Goal: Task Accomplishment & Management: Manage account settings

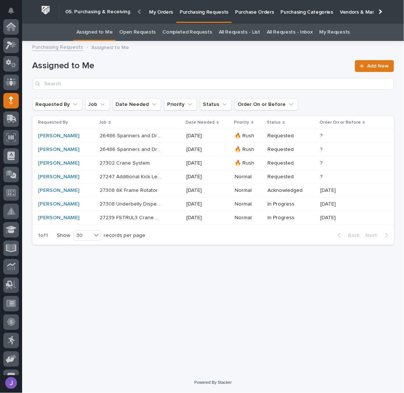
scroll to position [24, 0]
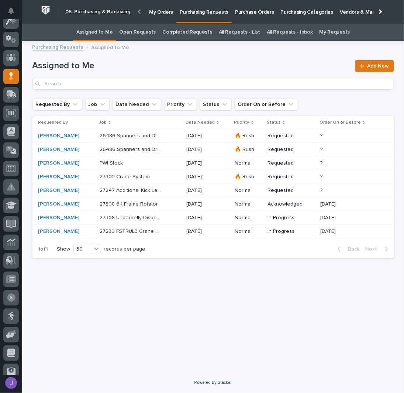
click at [117, 180] on div "27302 Crane System 27302 Crane System" at bounding box center [140, 177] width 81 height 12
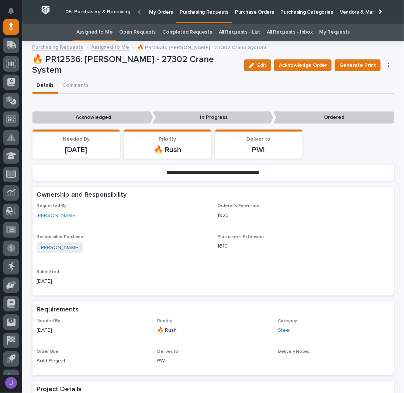
click at [111, 33] on link "Assigned to Me" at bounding box center [94, 32] width 37 height 17
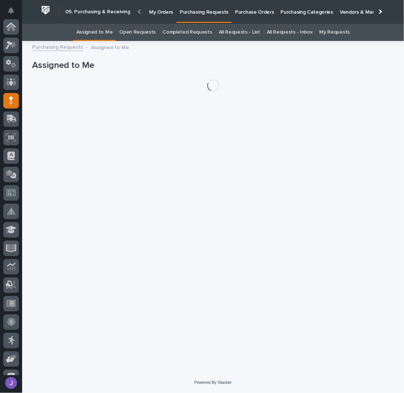
scroll to position [74, 0]
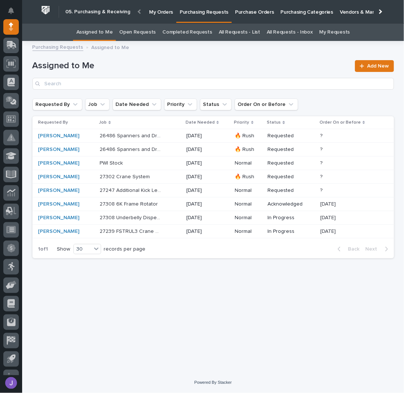
click at [132, 231] on p "27239 FSTRUL3 Crane System" at bounding box center [131, 231] width 63 height 8
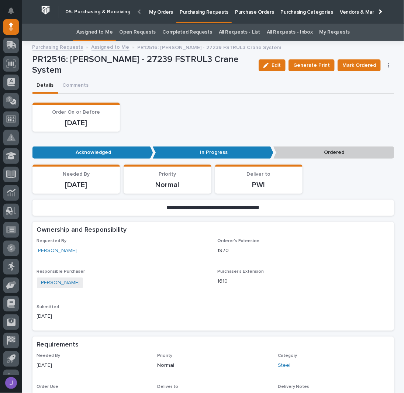
click at [109, 30] on link "Assigned to Me" at bounding box center [94, 32] width 37 height 17
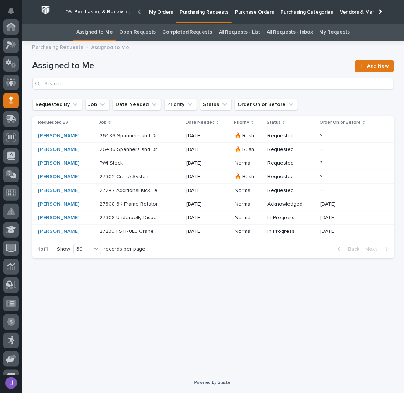
scroll to position [74, 0]
click at [90, 176] on div "[PERSON_NAME]" at bounding box center [66, 177] width 56 height 6
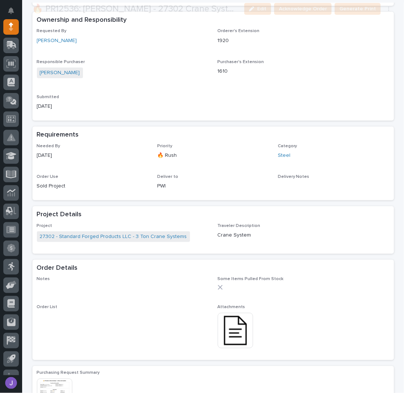
scroll to position [220, 0]
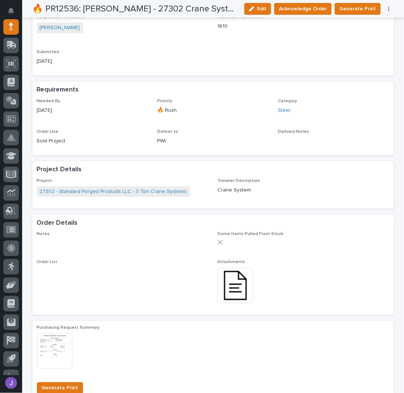
click at [232, 280] on img at bounding box center [235, 285] width 35 height 35
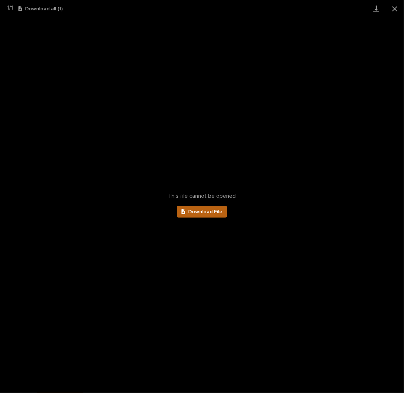
click at [212, 215] on link "Download File" at bounding box center [202, 212] width 51 height 12
click at [390, 8] on button "Close gallery" at bounding box center [395, 8] width 18 height 17
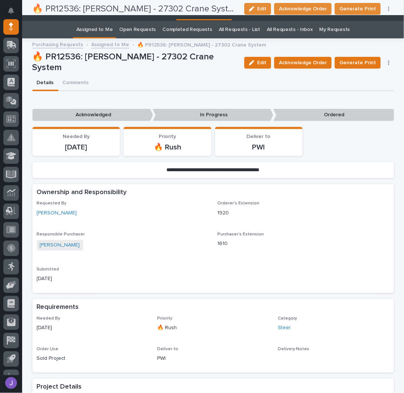
scroll to position [0, 0]
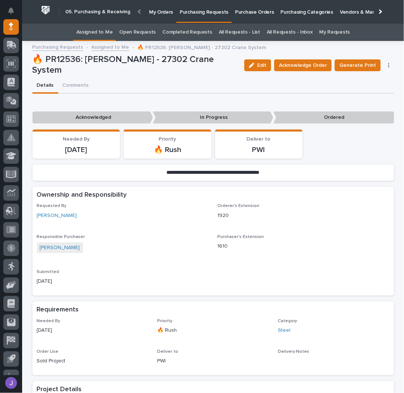
click at [101, 35] on link "Assigned to Me" at bounding box center [94, 32] width 37 height 17
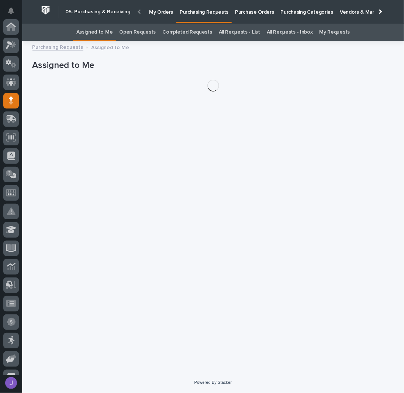
scroll to position [74, 0]
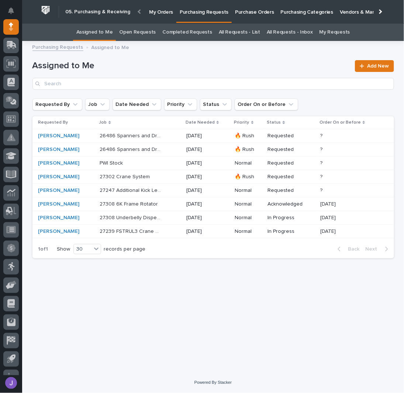
click at [178, 234] on div "27239 FSTRUL3 Crane System 27239 FSTRUL3 Crane System" at bounding box center [140, 231] width 81 height 12
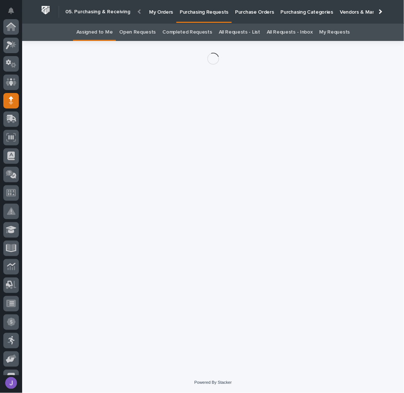
scroll to position [74, 0]
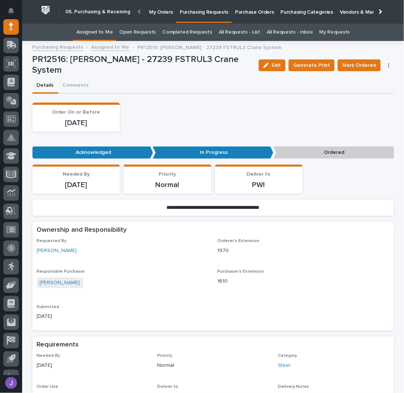
click at [286, 61] on button "Edit" at bounding box center [272, 65] width 27 height 12
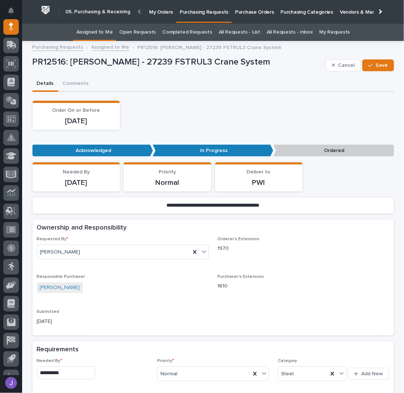
scroll to position [98, 0]
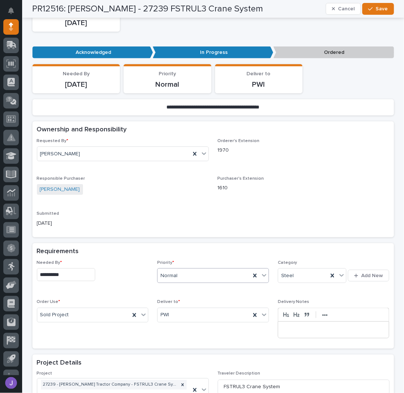
click at [239, 275] on div "Normal" at bounding box center [204, 276] width 93 height 12
click at [181, 292] on div "🔥 Rush" at bounding box center [210, 288] width 111 height 13
click at [380, 8] on span "Save" at bounding box center [382, 9] width 12 height 7
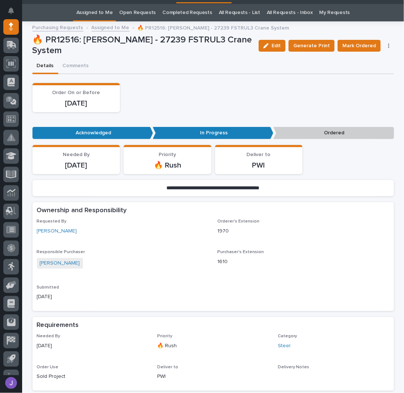
scroll to position [0, 0]
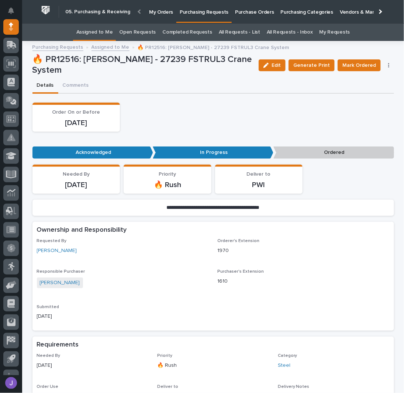
click at [105, 35] on link "Assigned to Me" at bounding box center [94, 32] width 37 height 17
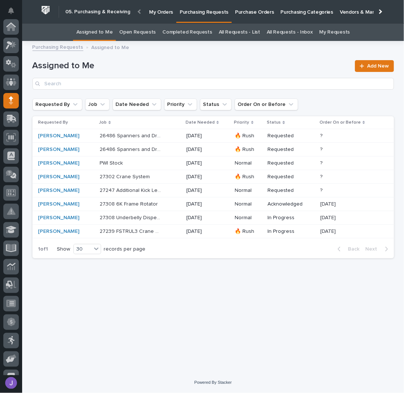
scroll to position [74, 0]
click at [142, 234] on div "27239 FSTRUL3 Crane System 27239 FSTRUL3 Crane System" at bounding box center [140, 231] width 81 height 12
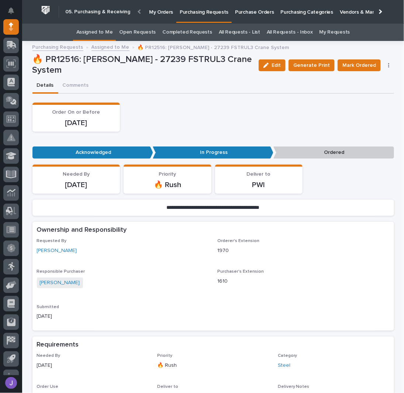
click at [85, 30] on link "Assigned to Me" at bounding box center [94, 32] width 37 height 17
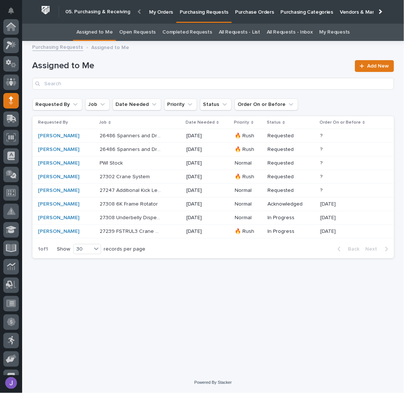
scroll to position [74, 0]
click at [187, 72] on div "Assigned to Me Add New" at bounding box center [213, 75] width 362 height 30
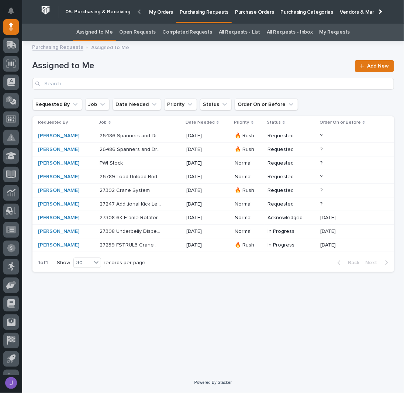
click at [93, 189] on div "[PERSON_NAME]" at bounding box center [66, 190] width 56 height 6
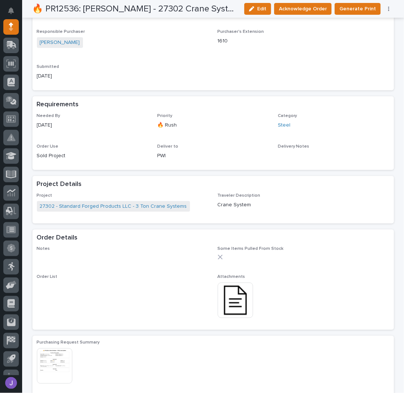
scroll to position [295, 0]
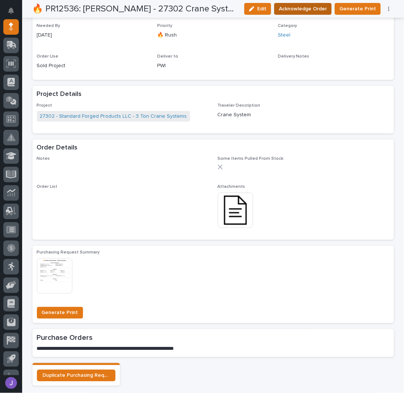
click at [303, 7] on span "Acknowledge Order" at bounding box center [303, 8] width 48 height 9
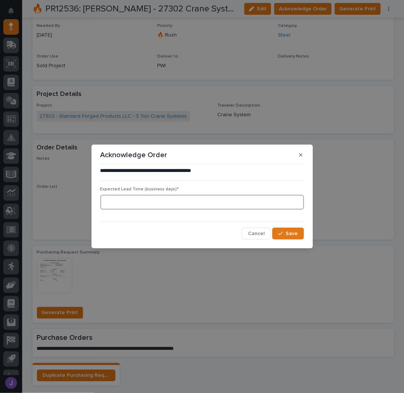
click at [182, 205] on input at bounding box center [202, 202] width 204 height 15
type input "0"
click at [289, 234] on span "Save" at bounding box center [292, 233] width 12 height 7
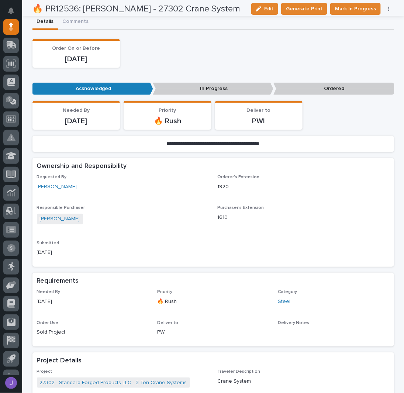
scroll to position [0, 0]
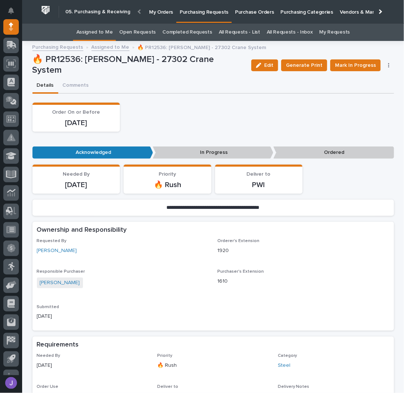
click at [89, 31] on link "Assigned to Me" at bounding box center [94, 32] width 37 height 17
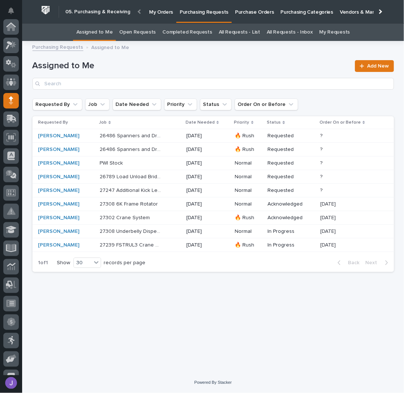
scroll to position [74, 0]
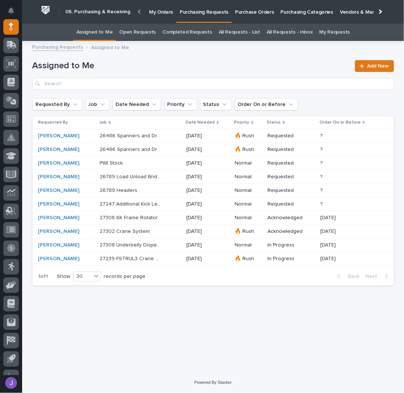
click at [213, 305] on div "Loading... Saving… Loading... Saving… Assigned to Me Add New Requested By Job D…" at bounding box center [213, 199] width 369 height 308
click at [169, 162] on div "PWI Stock PWI Stock" at bounding box center [140, 163] width 81 height 12
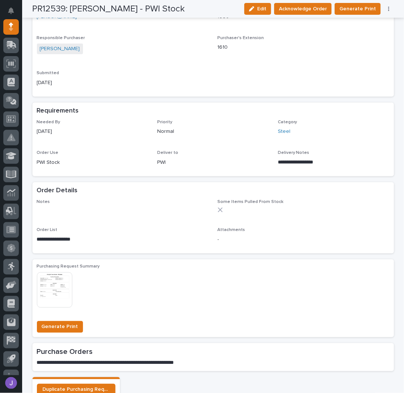
scroll to position [49, 0]
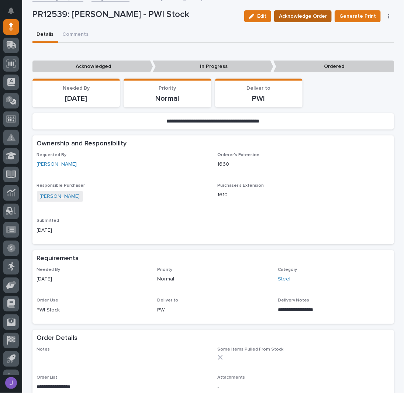
click at [308, 18] on span "Acknowledge Order" at bounding box center [303, 16] width 48 height 9
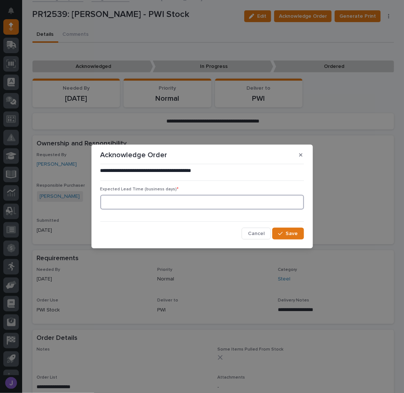
click at [133, 206] on input at bounding box center [202, 202] width 204 height 15
type input "0"
click at [289, 238] on button "Save" at bounding box center [287, 234] width 31 height 12
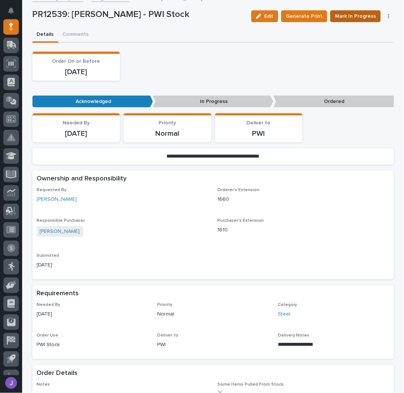
click at [348, 14] on span "Mark In Progress" at bounding box center [355, 16] width 41 height 9
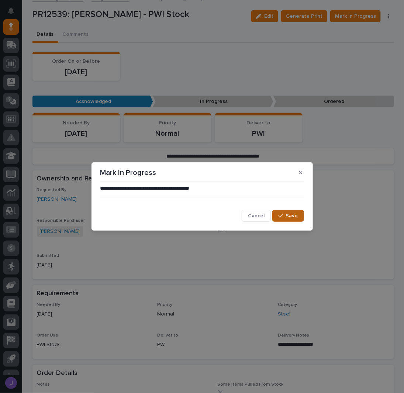
click at [285, 216] on div "button" at bounding box center [281, 215] width 7 height 5
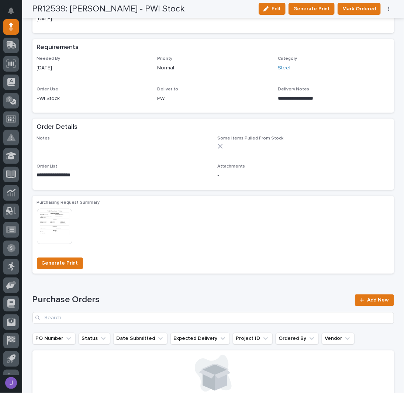
scroll to position [0, 0]
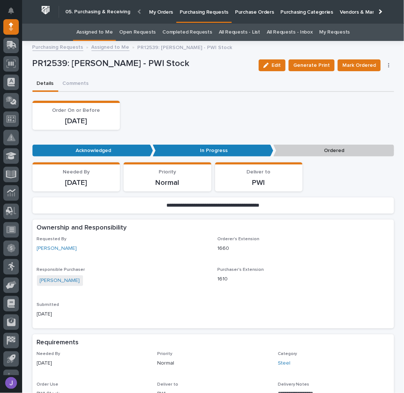
click at [90, 33] on link "Assigned to Me" at bounding box center [94, 32] width 37 height 17
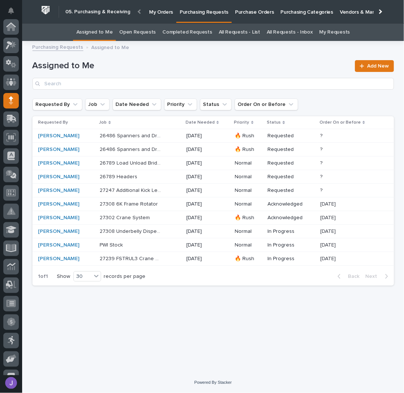
scroll to position [74, 0]
click at [159, 245] on p at bounding box center [131, 245] width 62 height 6
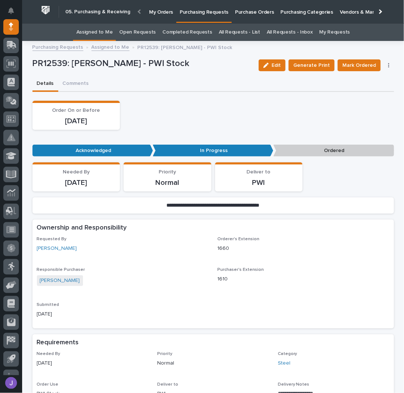
click at [93, 29] on link "Assigned to Me" at bounding box center [94, 32] width 37 height 17
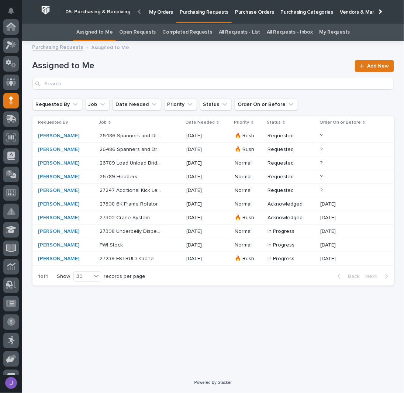
scroll to position [74, 0]
click at [157, 134] on p "26486 Spanners and Drops" at bounding box center [131, 135] width 63 height 8
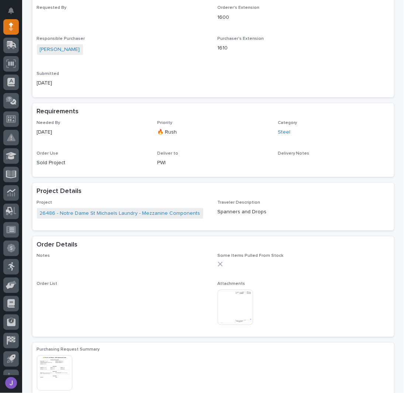
scroll to position [201, 0]
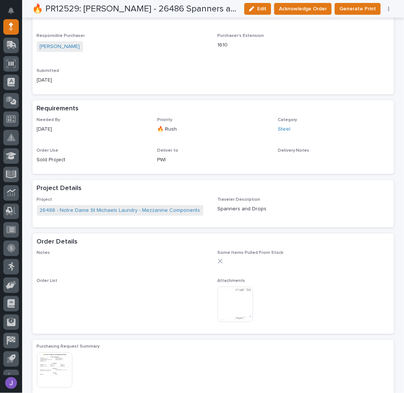
click at [237, 304] on img at bounding box center [235, 304] width 35 height 35
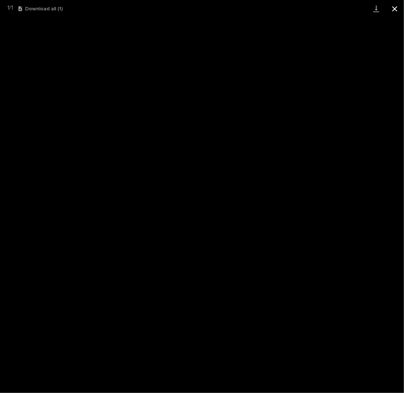
click at [393, 11] on button "Close gallery" at bounding box center [395, 8] width 18 height 17
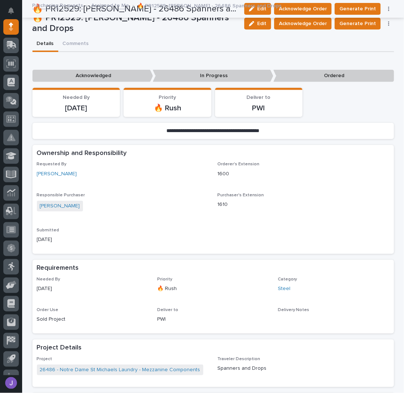
scroll to position [0, 0]
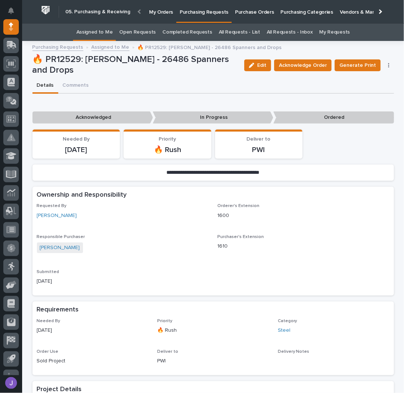
click at [95, 32] on link "Assigned to Me" at bounding box center [94, 32] width 37 height 17
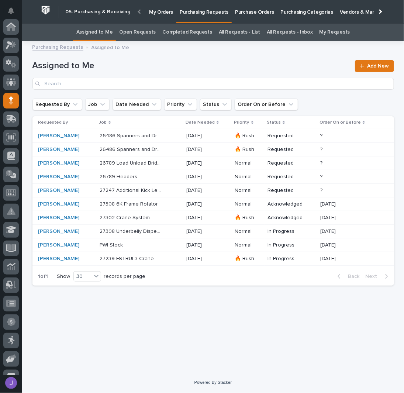
scroll to position [74, 0]
click at [149, 146] on p "26486 Spanners and Drops" at bounding box center [131, 149] width 63 height 8
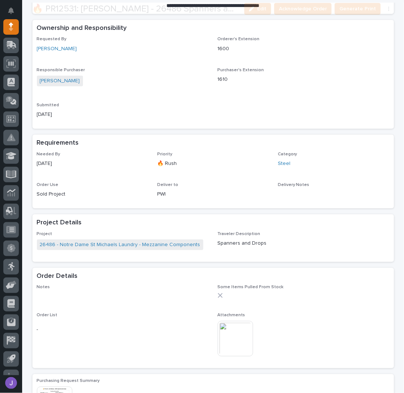
scroll to position [295, 0]
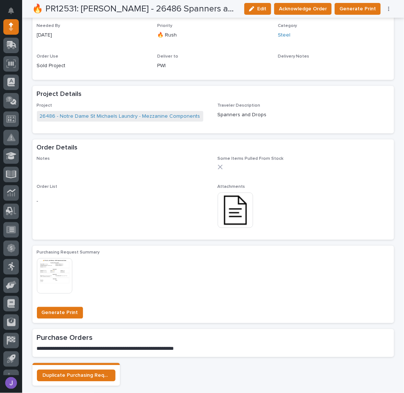
click at [238, 209] on img at bounding box center [235, 210] width 35 height 35
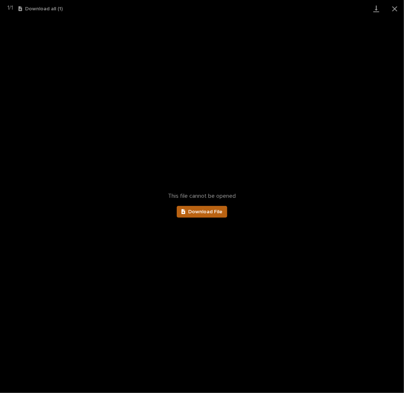
click at [210, 210] on span "Download File" at bounding box center [205, 211] width 34 height 5
click at [396, 6] on button "Close gallery" at bounding box center [395, 8] width 18 height 17
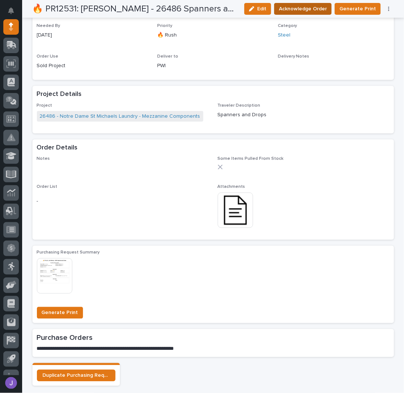
click at [309, 8] on span "Acknowledge Order" at bounding box center [303, 8] width 48 height 9
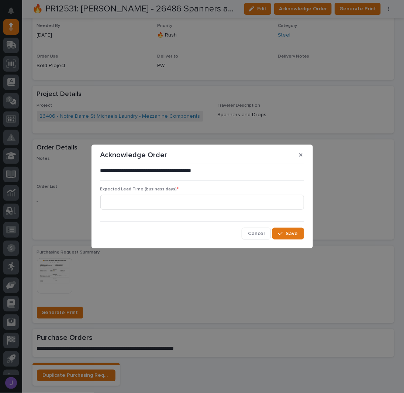
click at [152, 193] on div "Expected Lead Time (business days) *" at bounding box center [202, 201] width 204 height 29
click at [146, 199] on input at bounding box center [202, 202] width 204 height 15
type input "0"
click at [286, 232] on div "button" at bounding box center [281, 233] width 7 height 5
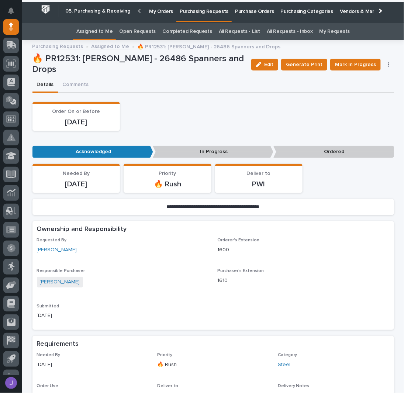
scroll to position [0, 0]
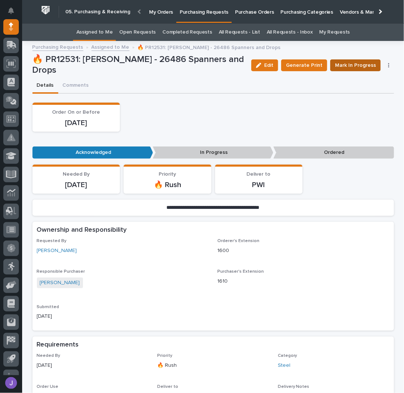
click at [367, 63] on span "Mark In Progress" at bounding box center [355, 65] width 41 height 9
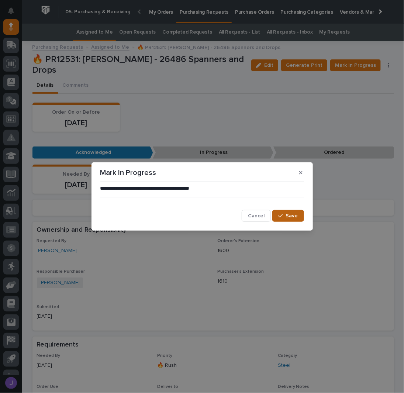
click at [296, 211] on button "Save" at bounding box center [287, 216] width 31 height 12
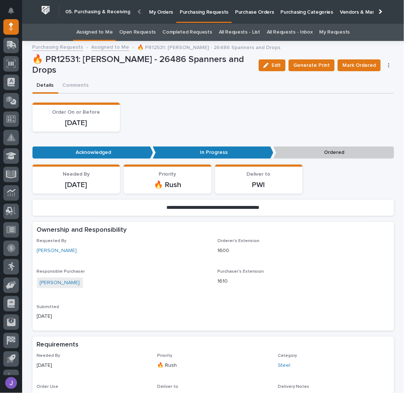
click at [97, 32] on link "Assigned to Me" at bounding box center [94, 32] width 37 height 17
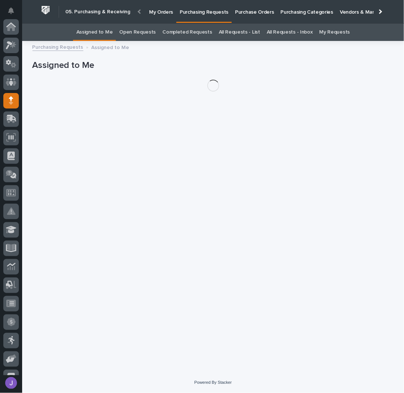
scroll to position [74, 0]
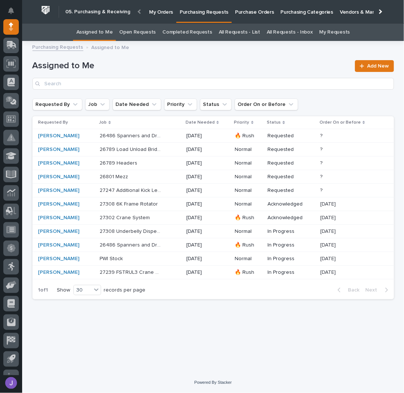
click at [85, 135] on div "[PERSON_NAME]" at bounding box center [66, 136] width 56 height 6
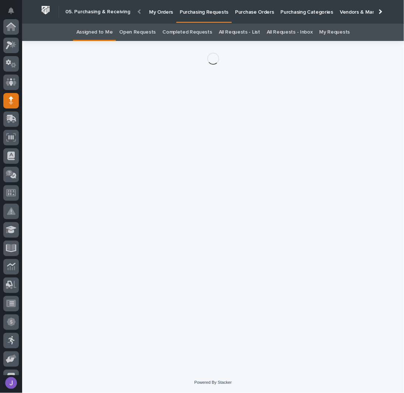
scroll to position [74, 0]
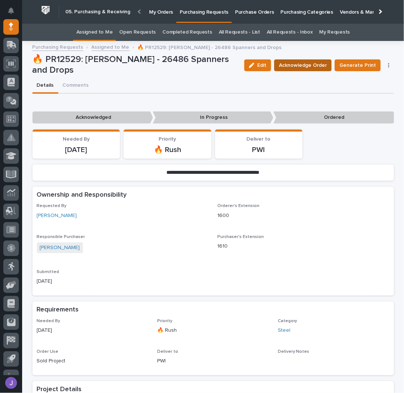
click at [312, 65] on span "Acknowledge Order" at bounding box center [303, 65] width 48 height 9
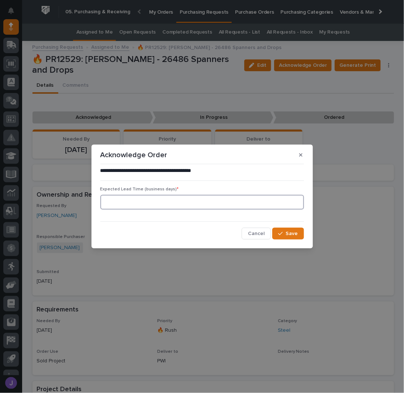
click at [152, 209] on input at bounding box center [202, 202] width 204 height 15
type input "0"
click at [287, 233] on span "Save" at bounding box center [292, 233] width 12 height 7
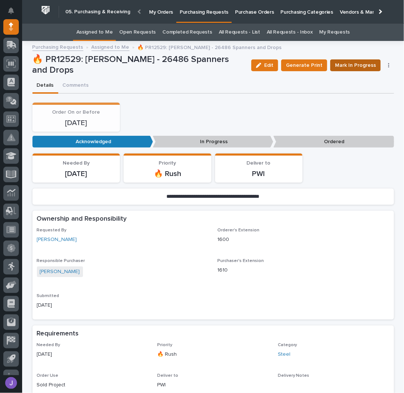
click at [356, 69] on span "Mark In Progress" at bounding box center [355, 65] width 41 height 9
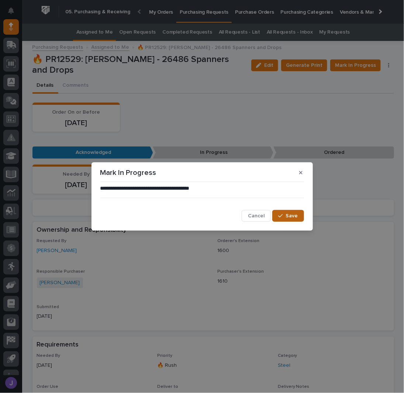
click at [278, 218] on button "Save" at bounding box center [287, 216] width 31 height 12
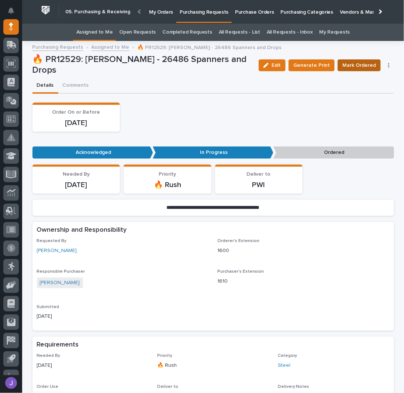
click at [350, 68] on span "Mark Ordered" at bounding box center [359, 65] width 34 height 9
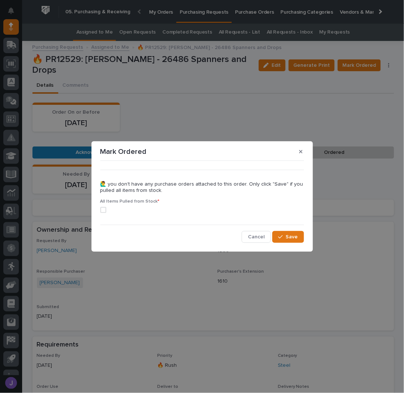
click at [106, 211] on label at bounding box center [202, 210] width 204 height 6
click at [262, 236] on span "Cancel" at bounding box center [256, 237] width 17 height 7
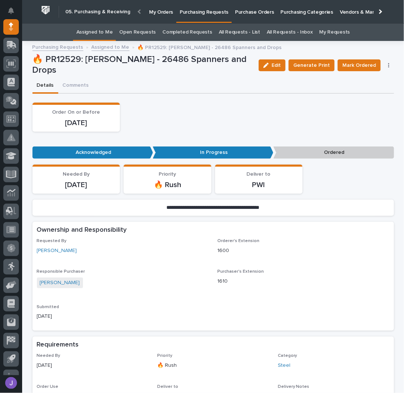
click at [125, 150] on p "Acknowledged" at bounding box center [92, 152] width 121 height 12
click at [204, 150] on p "In Progress" at bounding box center [213, 152] width 121 height 12
click at [80, 86] on button "Comments" at bounding box center [75, 85] width 35 height 15
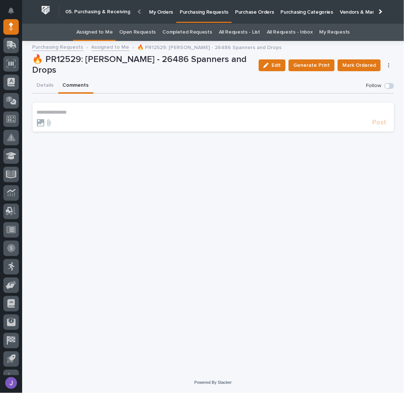
click at [75, 109] on p "**********" at bounding box center [213, 112] width 353 height 6
click at [117, 49] on link "Assigned to Me" at bounding box center [111, 46] width 38 height 8
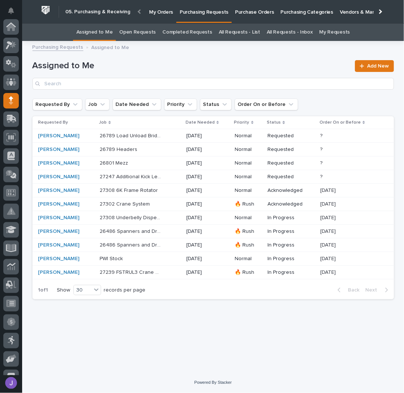
scroll to position [74, 0]
click at [248, 29] on link "All Requests - List" at bounding box center [239, 32] width 41 height 17
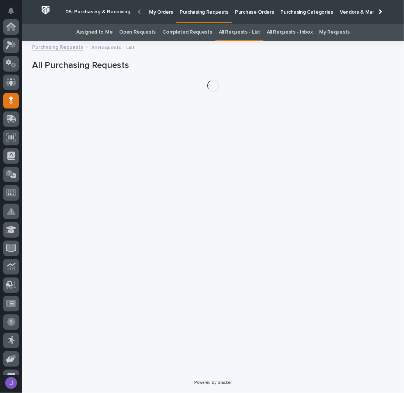
scroll to position [74, 0]
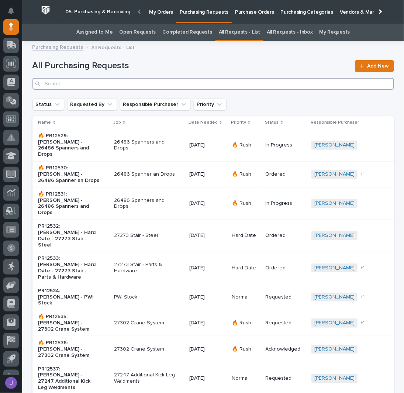
click at [83, 85] on input "Search" at bounding box center [213, 84] width 362 height 12
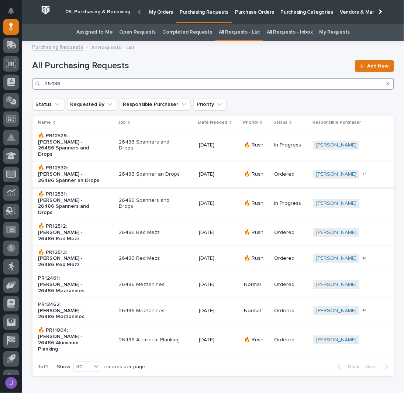
type input "26486"
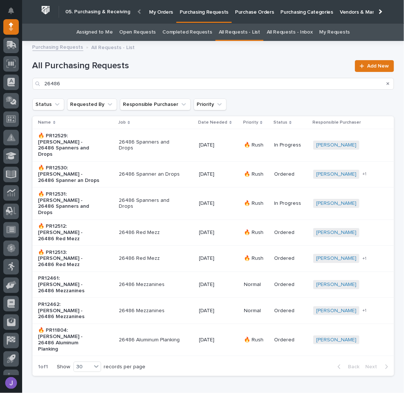
click at [76, 166] on p "🔥 PR12530: [PERSON_NAME] - 26486 Spanner an Drops" at bounding box center [69, 174] width 62 height 18
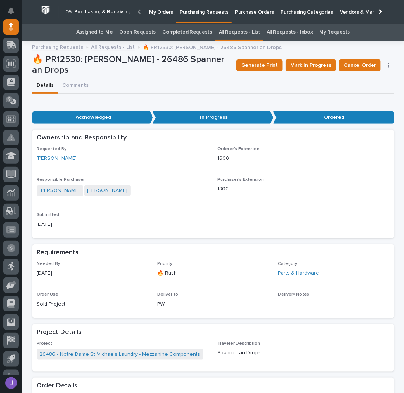
click at [110, 30] on link "Assigned to Me" at bounding box center [94, 32] width 37 height 17
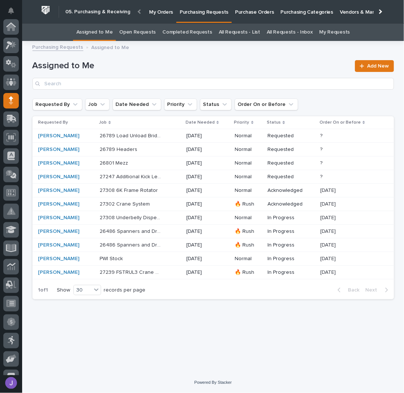
scroll to position [74, 0]
click at [163, 230] on p "26486 Spanners and Drops" at bounding box center [131, 231] width 63 height 8
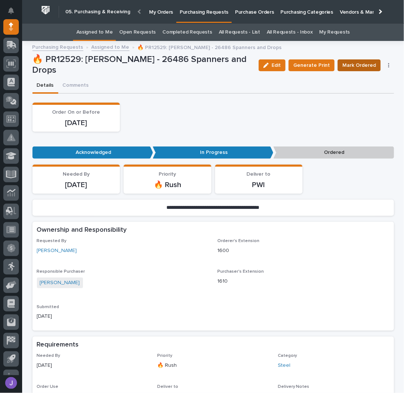
click at [360, 66] on span "Mark Ordered" at bounding box center [359, 65] width 34 height 9
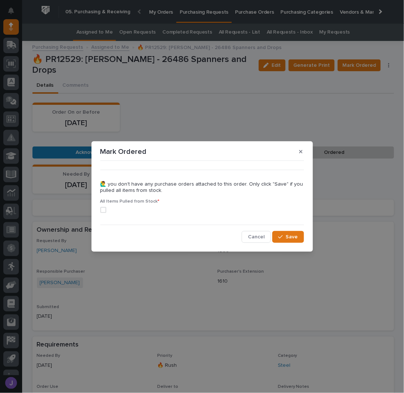
click at [105, 211] on span at bounding box center [103, 210] width 6 height 6
click at [300, 238] on button "Save" at bounding box center [287, 237] width 31 height 12
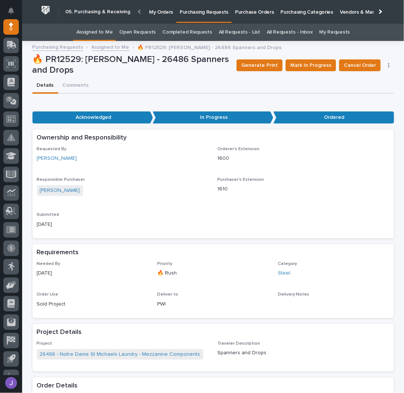
click at [116, 33] on div "Assigned to Me" at bounding box center [94, 32] width 43 height 17
click at [97, 35] on link "Assigned to Me" at bounding box center [94, 32] width 37 height 17
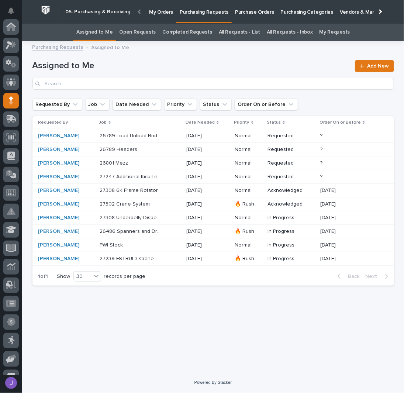
scroll to position [74, 0]
click at [238, 62] on h1 "Assigned to Me" at bounding box center [191, 66] width 318 height 11
click at [176, 188] on div "27308 6K Frame Rotator 27308 6K Frame Rotator" at bounding box center [140, 191] width 81 height 12
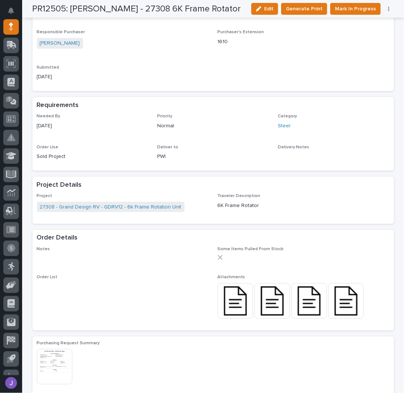
scroll to position [242, 0]
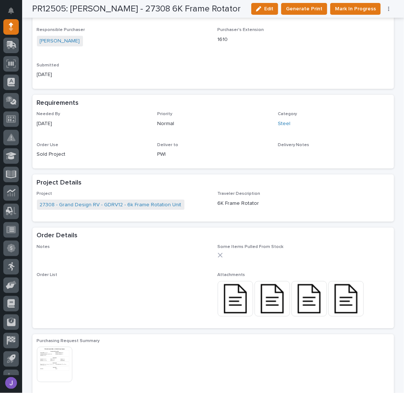
click at [232, 303] on img at bounding box center [235, 298] width 35 height 35
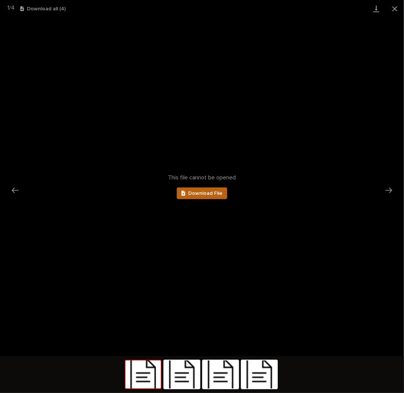
click at [218, 195] on span "Download File" at bounding box center [205, 193] width 34 height 5
click at [394, 8] on button "Close gallery" at bounding box center [395, 8] width 18 height 17
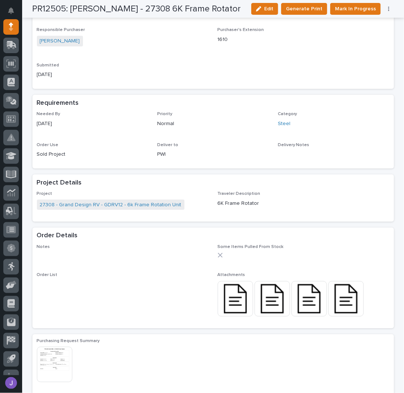
click at [270, 293] on img at bounding box center [272, 298] width 35 height 35
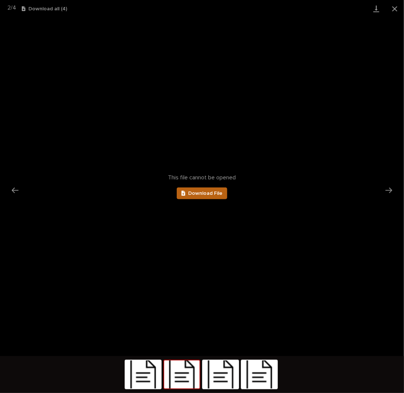
click at [203, 195] on span "Download File" at bounding box center [205, 193] width 34 height 5
click at [212, 373] on img at bounding box center [220, 375] width 35 height 28
click at [223, 192] on link "Download File" at bounding box center [202, 193] width 51 height 12
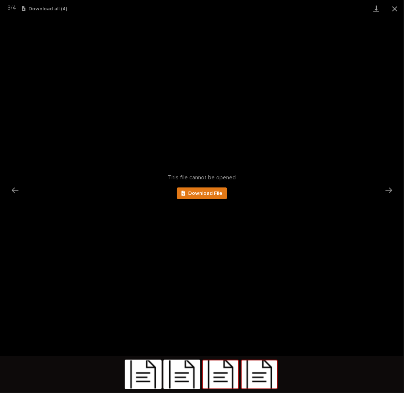
click at [257, 375] on img at bounding box center [259, 375] width 35 height 28
click at [210, 194] on span "Download File" at bounding box center [205, 193] width 34 height 5
click at [398, 8] on button "Close gallery" at bounding box center [395, 8] width 18 height 17
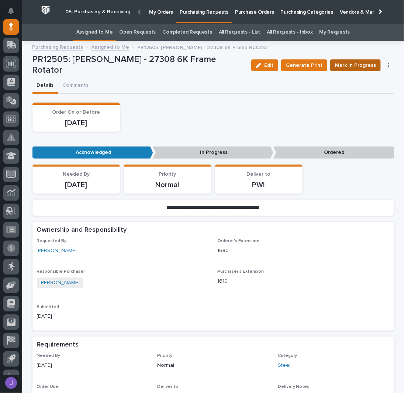
click at [342, 65] on span "Mark In Progress" at bounding box center [355, 65] width 41 height 9
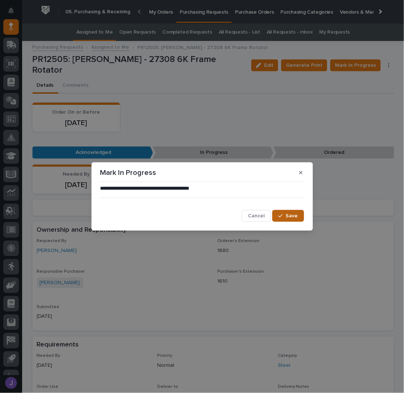
click at [291, 212] on button "Save" at bounding box center [287, 216] width 31 height 12
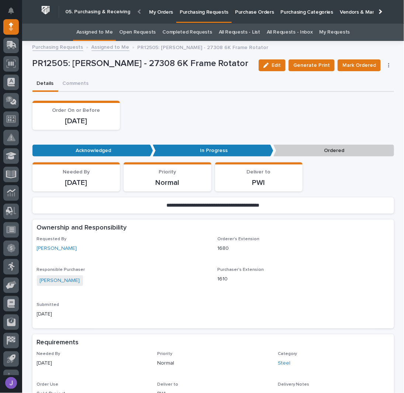
click at [106, 28] on link "Assigned to Me" at bounding box center [94, 32] width 37 height 17
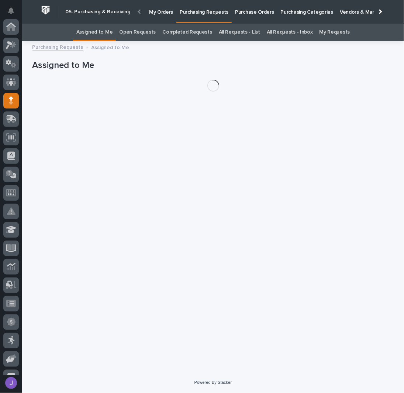
scroll to position [74, 0]
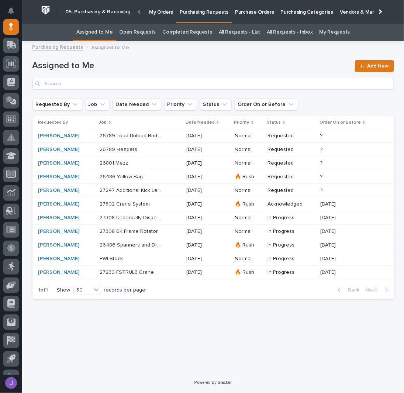
click at [158, 176] on p at bounding box center [131, 177] width 62 height 6
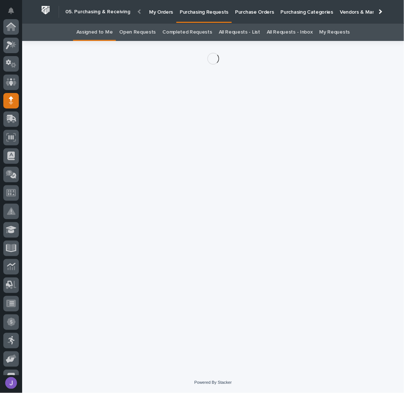
scroll to position [74, 0]
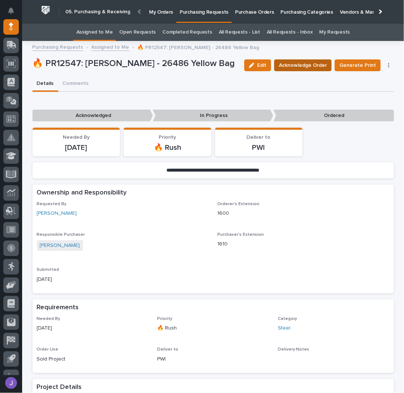
click at [298, 66] on span "Acknowledge Order" at bounding box center [303, 65] width 48 height 9
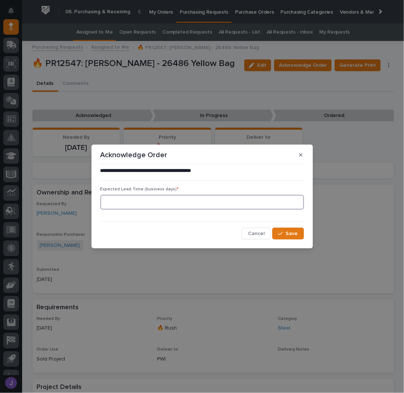
click at [175, 202] on input at bounding box center [202, 202] width 204 height 15
type input "0"
click at [288, 231] on span "Save" at bounding box center [292, 233] width 12 height 7
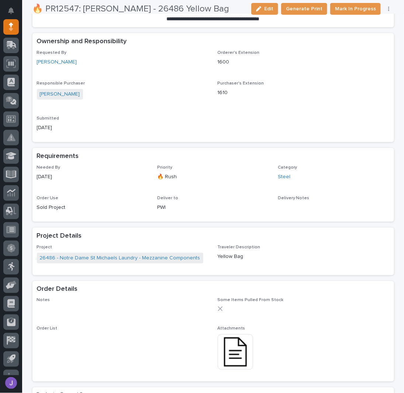
scroll to position [197, 0]
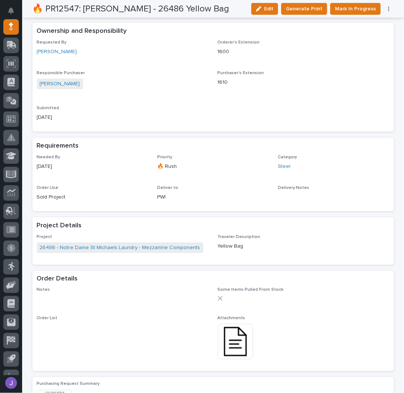
click at [237, 352] on img at bounding box center [235, 341] width 35 height 35
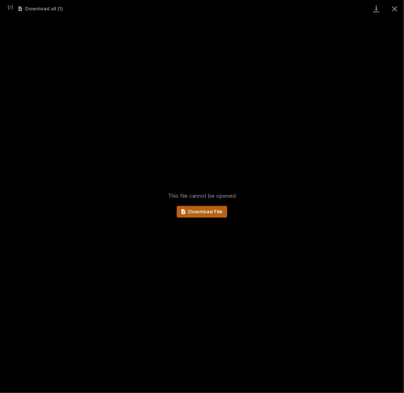
click at [204, 210] on span "Download File" at bounding box center [205, 211] width 34 height 5
click at [394, 11] on button "Close gallery" at bounding box center [395, 8] width 18 height 17
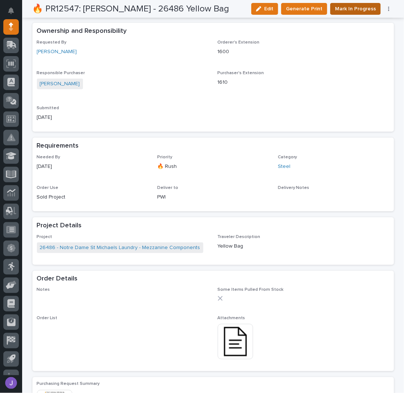
click at [352, 11] on span "Mark In Progress" at bounding box center [355, 8] width 41 height 9
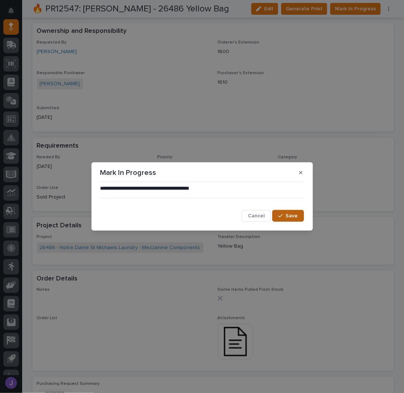
click at [300, 217] on button "Save" at bounding box center [287, 216] width 31 height 12
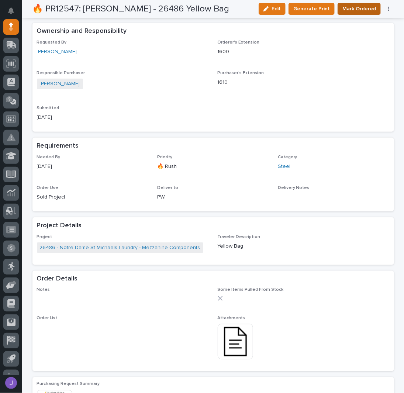
click at [356, 7] on span "Mark Ordered" at bounding box center [359, 8] width 34 height 9
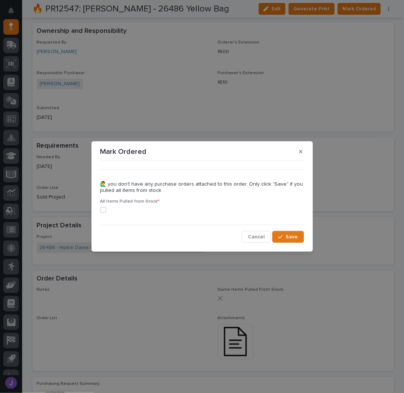
click at [103, 211] on span at bounding box center [103, 210] width 6 height 6
click at [293, 238] on span "Save" at bounding box center [292, 237] width 12 height 7
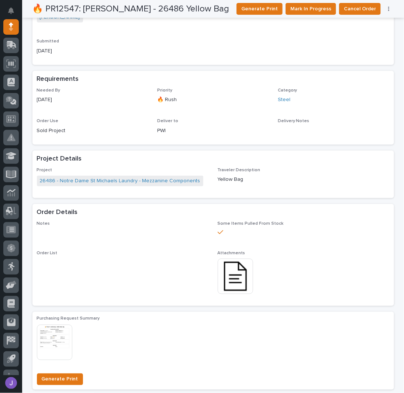
scroll to position [179, 0]
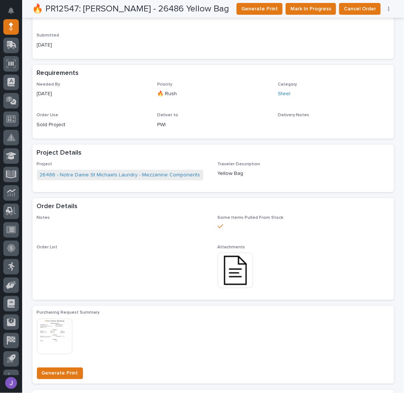
click at [161, 259] on span "Order List •••" at bounding box center [123, 270] width 172 height 51
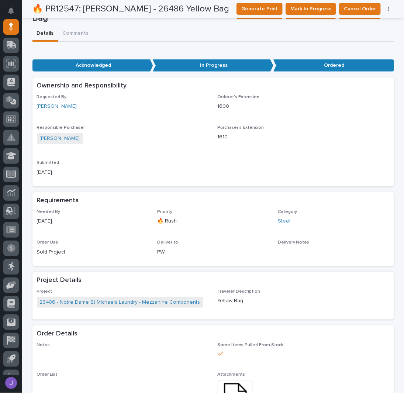
scroll to position [0, 0]
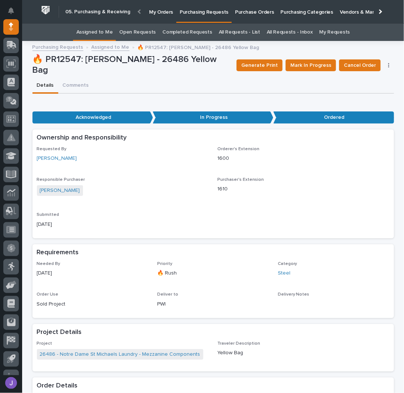
click at [89, 30] on link "Assigned to Me" at bounding box center [94, 32] width 37 height 17
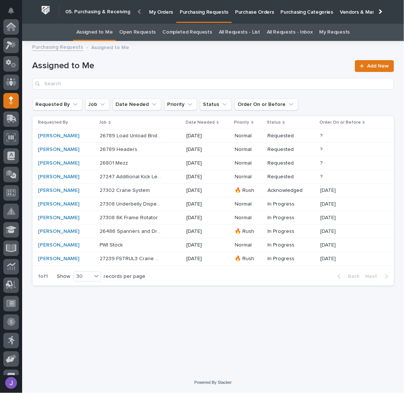
scroll to position [74, 0]
click at [138, 171] on div "27247 Additional Kick Leg Weldments 27247 Additional Kick Leg Weldments" at bounding box center [140, 177] width 81 height 12
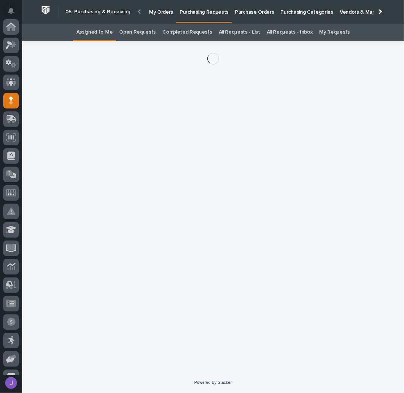
scroll to position [74, 0]
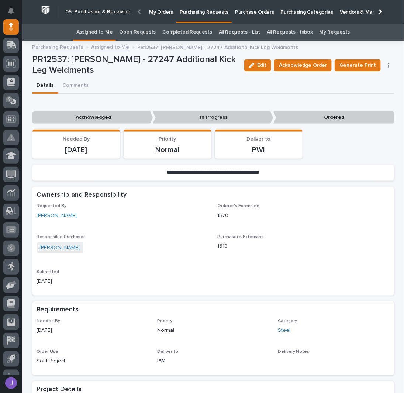
click at [96, 31] on link "Assigned to Me" at bounding box center [94, 32] width 37 height 17
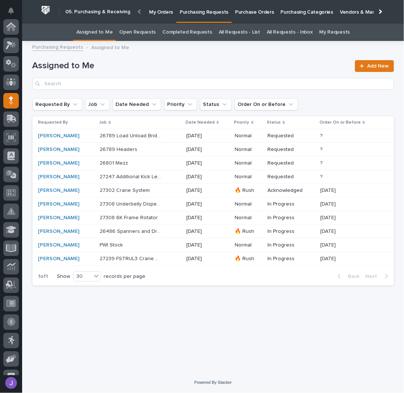
scroll to position [74, 0]
click at [126, 161] on p "26801 Mezz" at bounding box center [115, 163] width 30 height 8
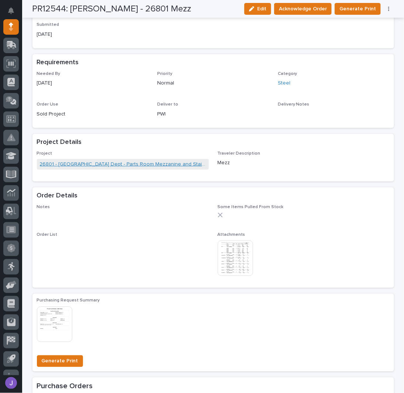
scroll to position [246, 0]
click at [234, 265] on img at bounding box center [235, 257] width 35 height 35
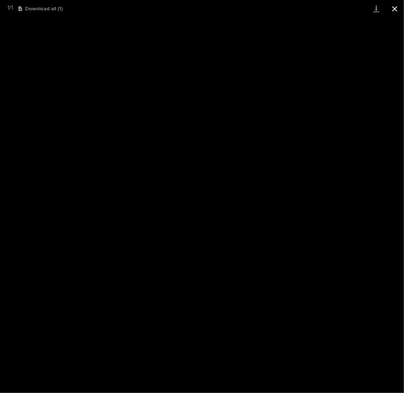
click at [396, 7] on button "Close gallery" at bounding box center [395, 8] width 18 height 17
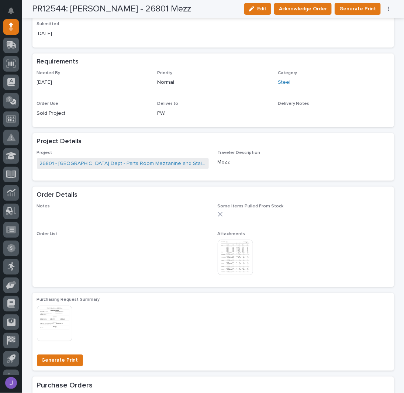
scroll to position [0, 0]
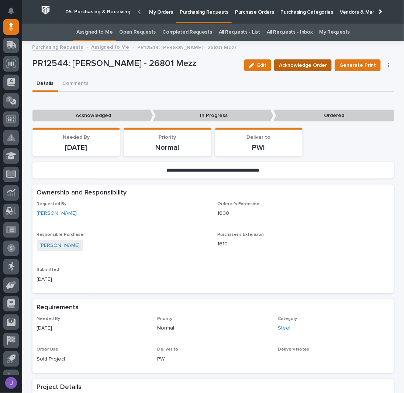
click at [306, 59] on button "Acknowledge Order" at bounding box center [303, 65] width 58 height 12
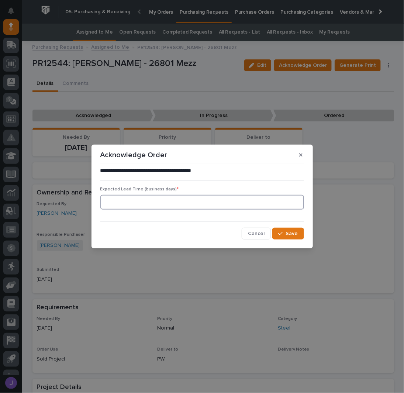
click at [147, 204] on input at bounding box center [202, 202] width 204 height 15
type input "0"
click at [289, 237] on span "Save" at bounding box center [292, 233] width 12 height 7
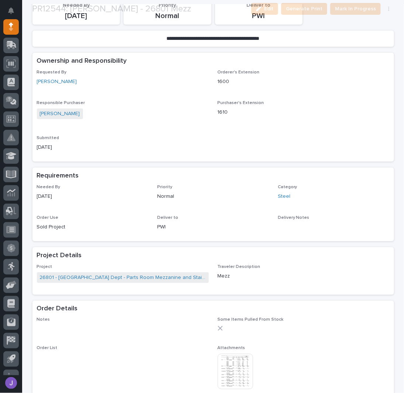
scroll to position [246, 0]
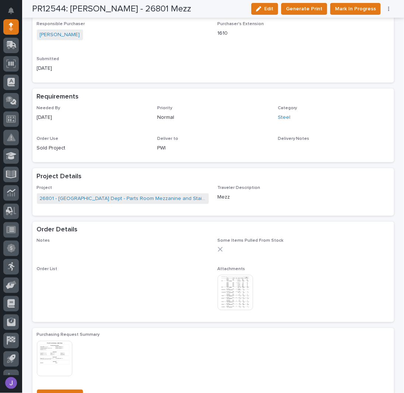
click at [229, 287] on img at bounding box center [235, 292] width 35 height 35
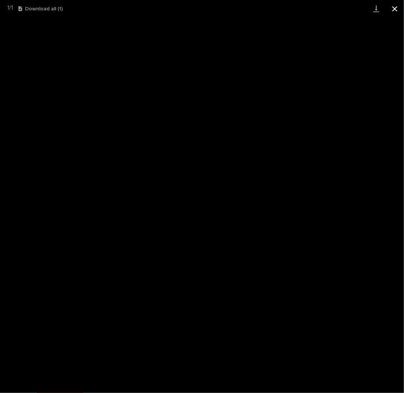
click at [392, 10] on button "Close gallery" at bounding box center [395, 8] width 18 height 17
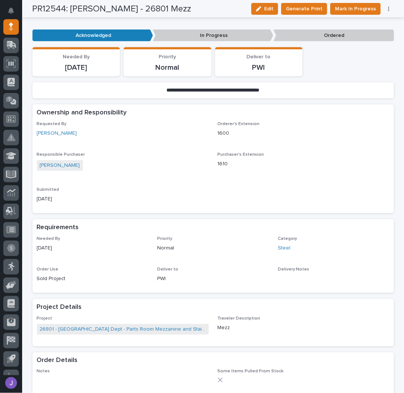
scroll to position [0, 0]
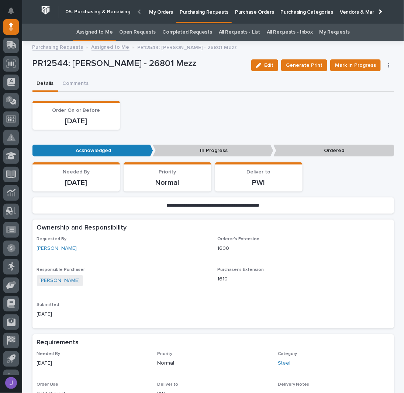
click at [99, 30] on link "Assigned to Me" at bounding box center [94, 32] width 37 height 17
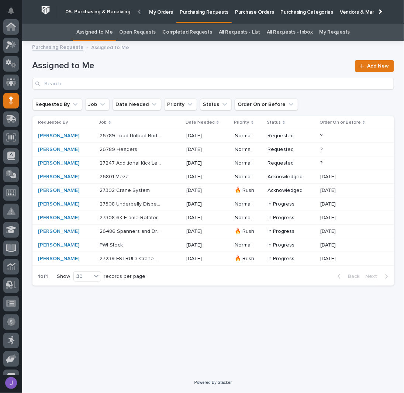
scroll to position [74, 0]
click at [92, 188] on div "[PERSON_NAME]" at bounding box center [66, 190] width 56 height 6
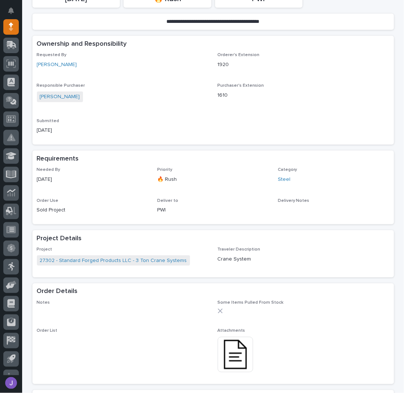
scroll to position [197, 0]
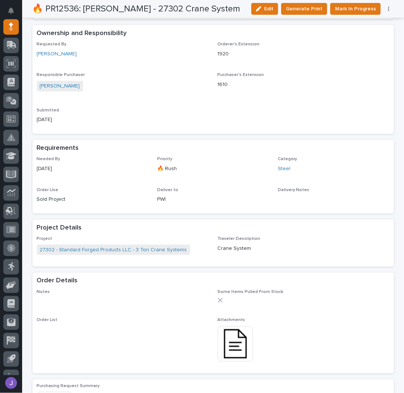
click at [227, 332] on img at bounding box center [235, 343] width 35 height 35
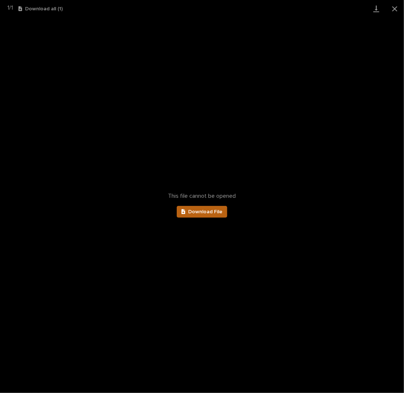
click at [199, 210] on span "Download File" at bounding box center [205, 211] width 34 height 5
click at [391, 8] on button "Close gallery" at bounding box center [395, 8] width 18 height 17
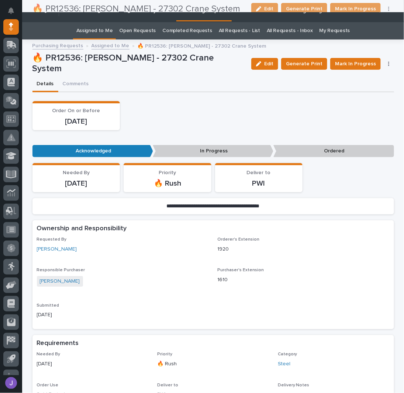
scroll to position [0, 0]
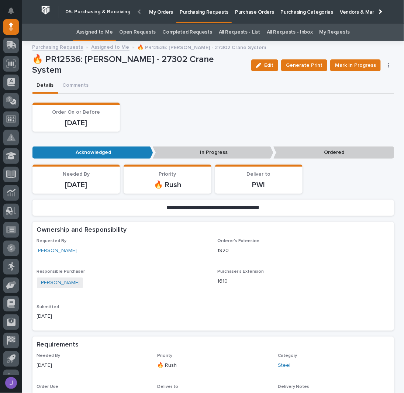
click at [92, 28] on link "Assigned to Me" at bounding box center [94, 32] width 37 height 17
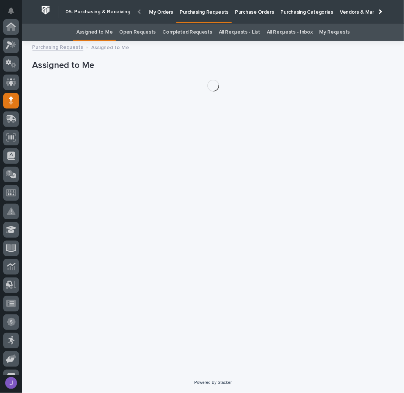
scroll to position [74, 0]
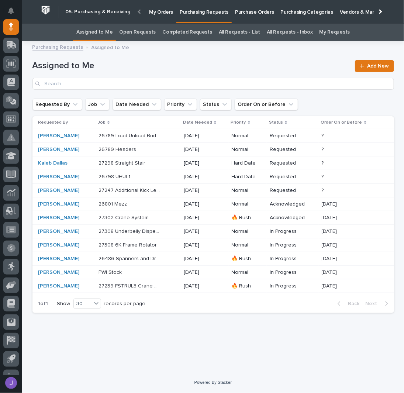
click at [160, 203] on p at bounding box center [130, 204] width 62 height 6
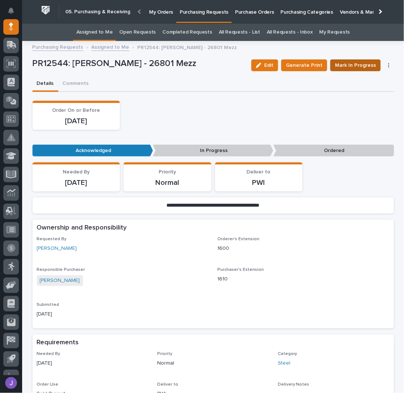
click at [348, 63] on span "Mark In Progress" at bounding box center [355, 65] width 41 height 9
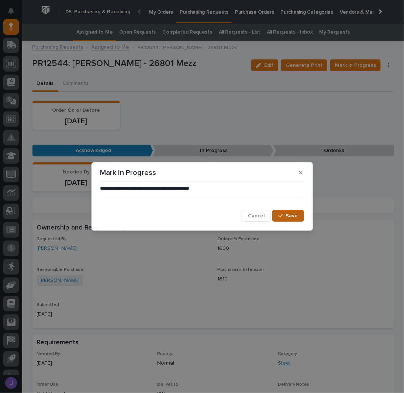
click at [289, 215] on span "Save" at bounding box center [292, 216] width 12 height 7
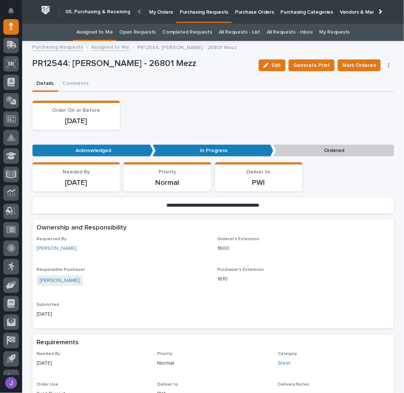
click at [105, 32] on link "Assigned to Me" at bounding box center [94, 32] width 37 height 17
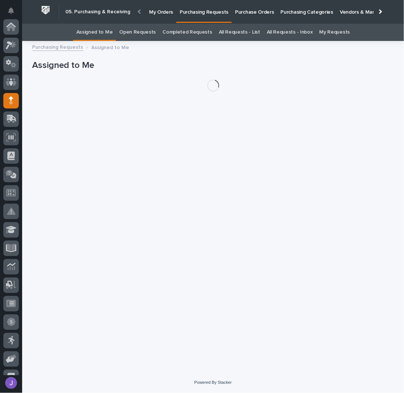
scroll to position [74, 0]
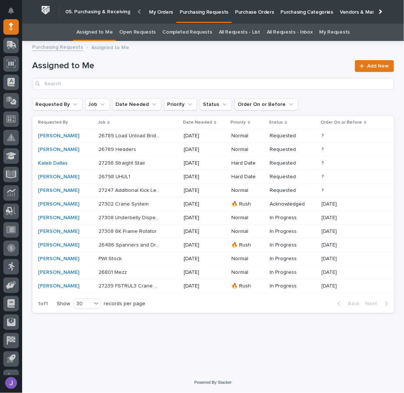
click at [174, 136] on div "26789 Load Unload Bridges 26789 Load Unload Bridges" at bounding box center [138, 136] width 79 height 12
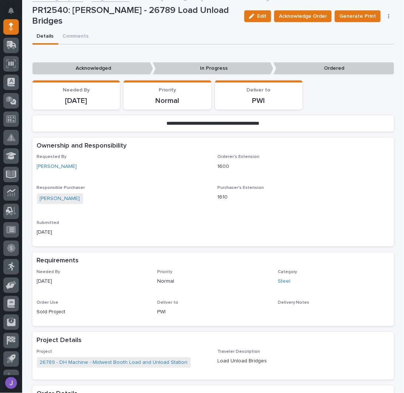
scroll to position [197, 0]
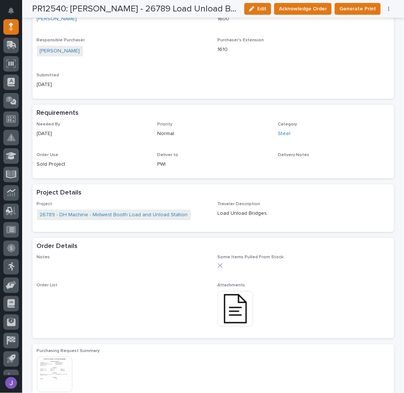
click at [238, 310] on img at bounding box center [235, 308] width 35 height 35
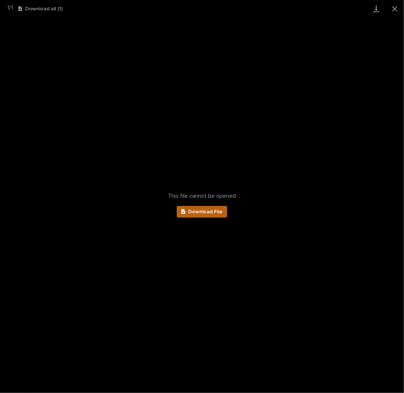
click at [210, 210] on span "Download File" at bounding box center [205, 211] width 34 height 5
click at [395, 8] on button "Close gallery" at bounding box center [395, 8] width 18 height 17
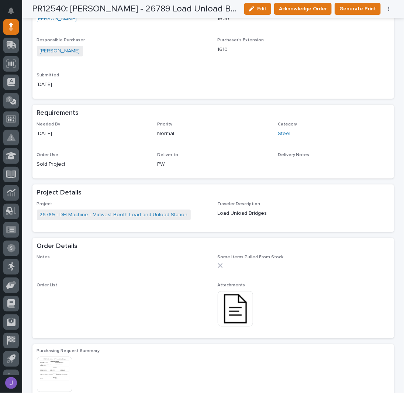
scroll to position [0, 0]
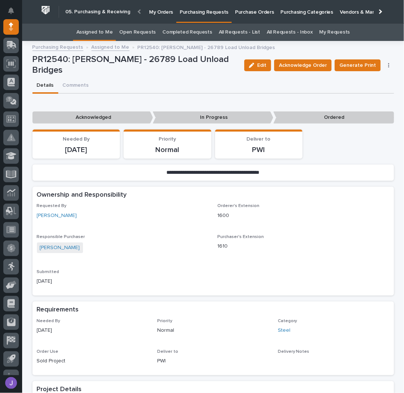
click at [112, 31] on link "Assigned to Me" at bounding box center [94, 32] width 37 height 17
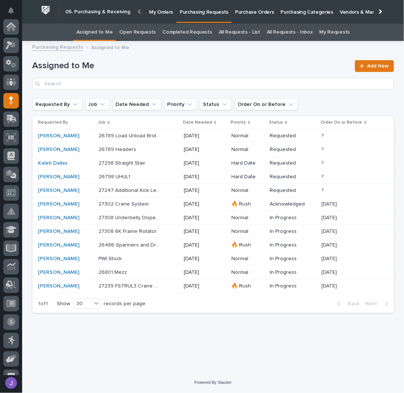
scroll to position [74, 0]
click at [151, 149] on p at bounding box center [130, 149] width 62 height 6
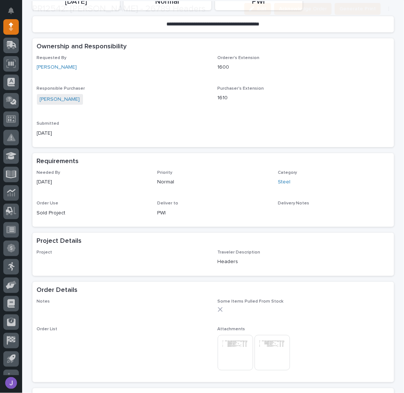
scroll to position [250, 0]
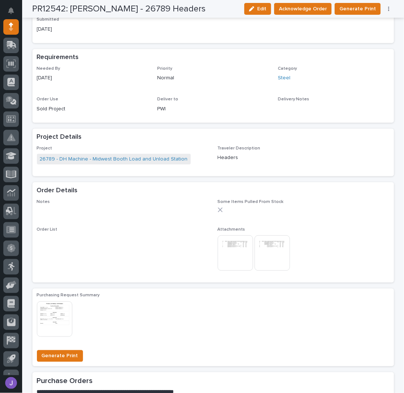
click at [233, 247] on img at bounding box center [235, 252] width 35 height 35
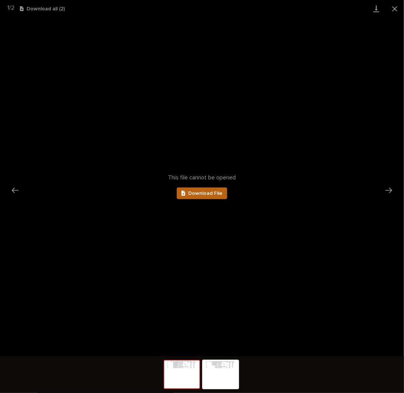
click at [207, 192] on span "Download File" at bounding box center [205, 193] width 34 height 5
click at [394, 7] on button "Close gallery" at bounding box center [395, 8] width 18 height 17
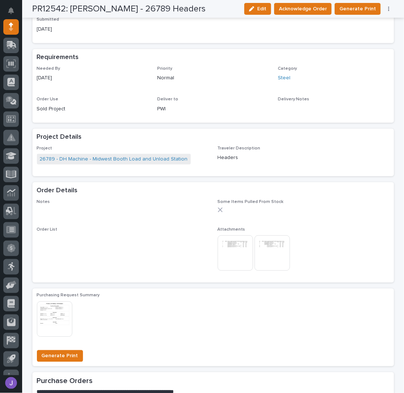
click at [281, 251] on img at bounding box center [272, 252] width 35 height 35
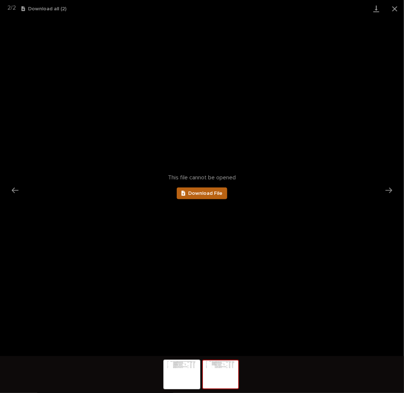
click at [216, 192] on span "Download File" at bounding box center [205, 193] width 34 height 5
click at [395, 9] on button "Close gallery" at bounding box center [395, 8] width 18 height 17
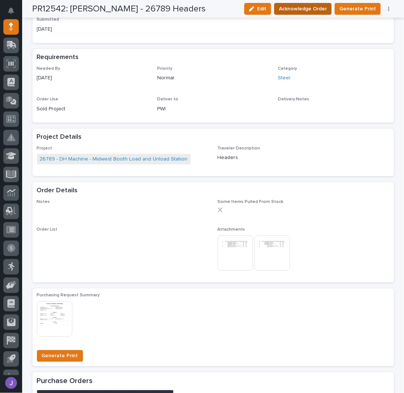
click at [316, 7] on span "Acknowledge Order" at bounding box center [303, 8] width 48 height 9
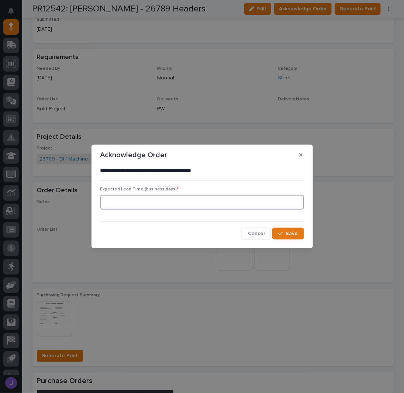
click at [151, 203] on input at bounding box center [202, 202] width 204 height 15
type input "0"
click at [285, 231] on div "button" at bounding box center [281, 233] width 7 height 5
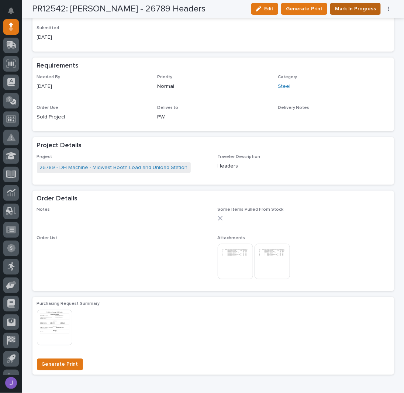
scroll to position [318, 0]
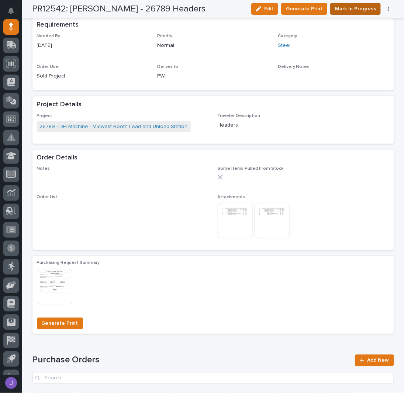
click at [351, 11] on span "Mark In Progress" at bounding box center [355, 8] width 41 height 9
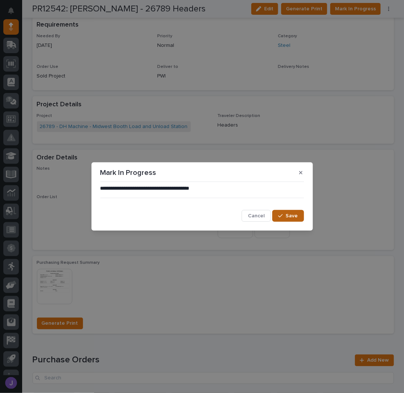
click at [287, 218] on span "Save" at bounding box center [292, 216] width 12 height 7
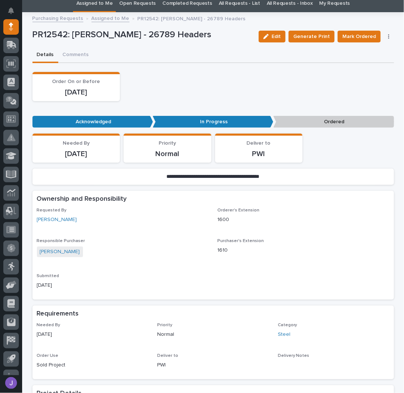
scroll to position [0, 0]
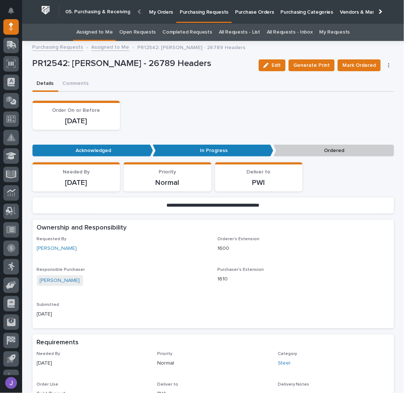
click at [96, 32] on link "Assigned to Me" at bounding box center [94, 32] width 37 height 17
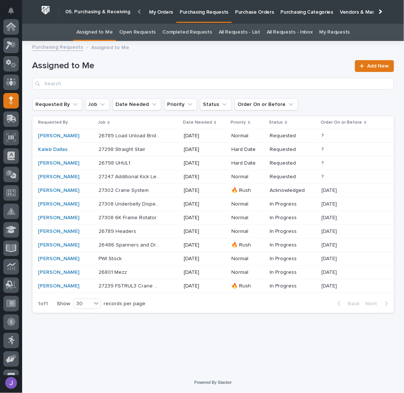
scroll to position [74, 0]
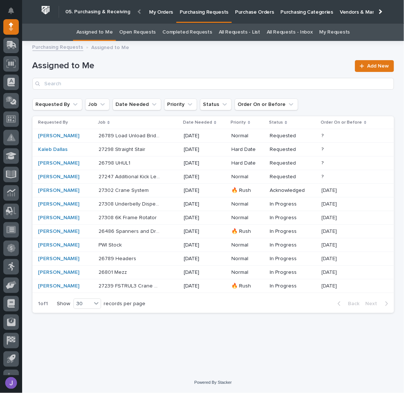
click at [160, 162] on p at bounding box center [130, 163] width 62 height 6
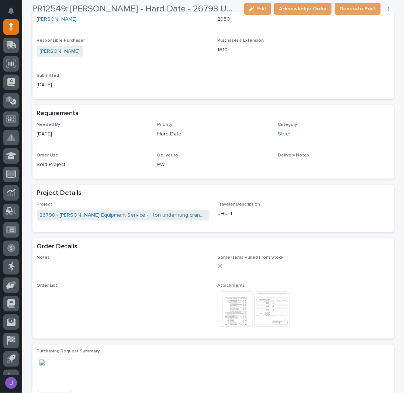
scroll to position [197, 0]
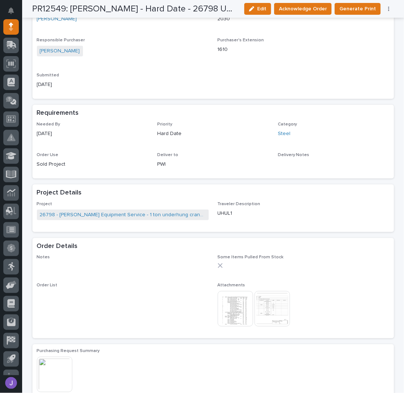
click at [261, 296] on img at bounding box center [272, 308] width 35 height 35
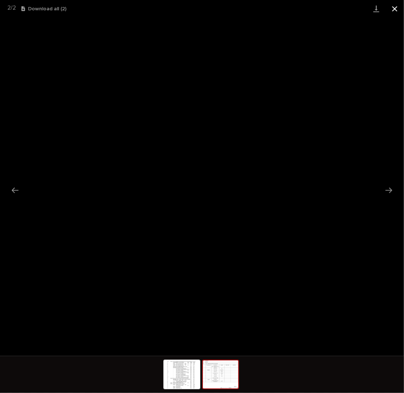
click at [396, 7] on button "Close gallery" at bounding box center [395, 8] width 18 height 17
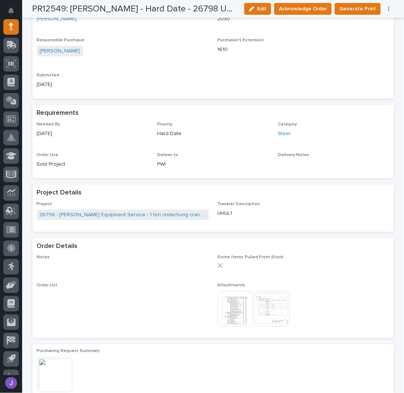
click at [237, 302] on img at bounding box center [235, 308] width 35 height 35
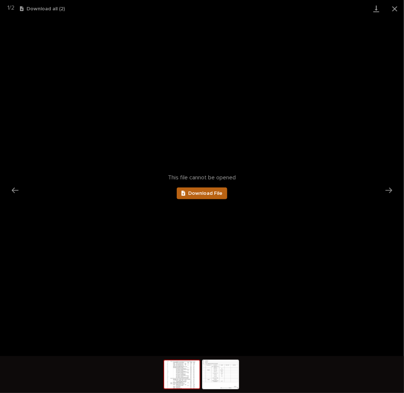
click at [210, 195] on link "Download File" at bounding box center [202, 193] width 51 height 12
click at [394, 7] on button "Close gallery" at bounding box center [395, 8] width 18 height 17
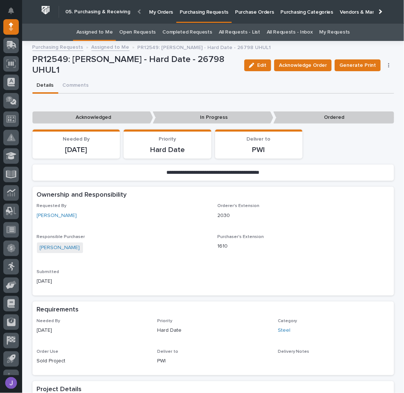
click at [113, 34] on link "Assigned to Me" at bounding box center [94, 32] width 37 height 17
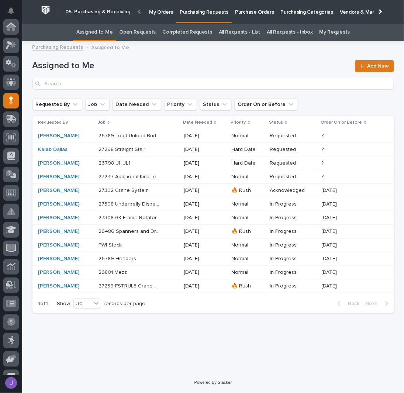
scroll to position [74, 0]
click at [149, 165] on p at bounding box center [130, 163] width 62 height 6
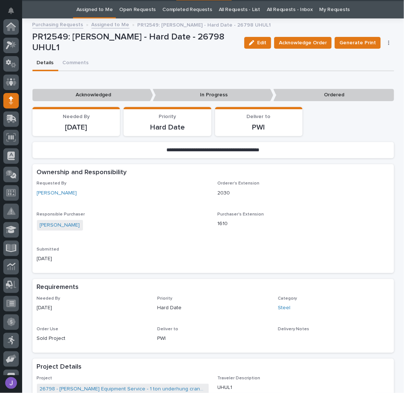
scroll to position [23, 0]
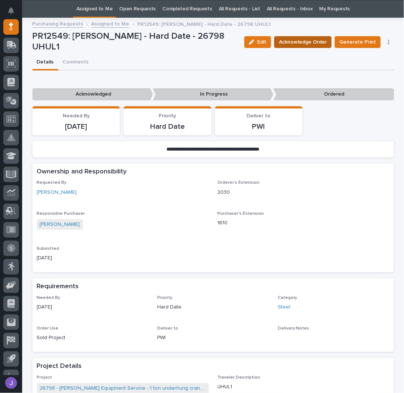
click at [293, 42] on span "Acknowledge Order" at bounding box center [303, 42] width 48 height 9
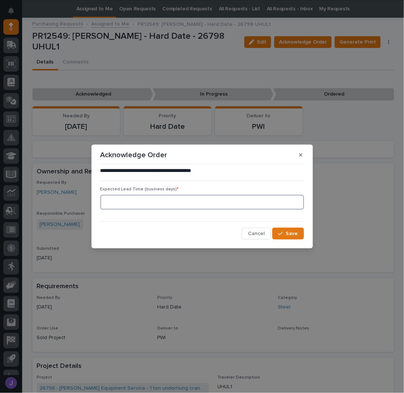
click at [169, 201] on input at bounding box center [202, 202] width 204 height 15
type input "0"
click at [290, 233] on span "Save" at bounding box center [292, 233] width 12 height 7
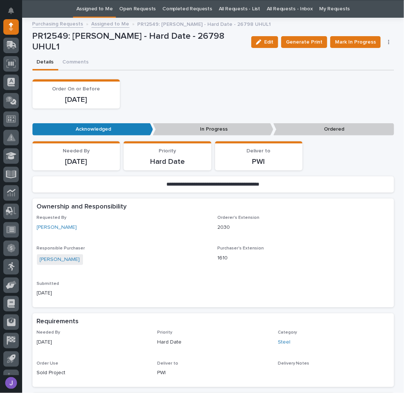
click at [108, 6] on link "Assigned to Me" at bounding box center [94, 8] width 37 height 17
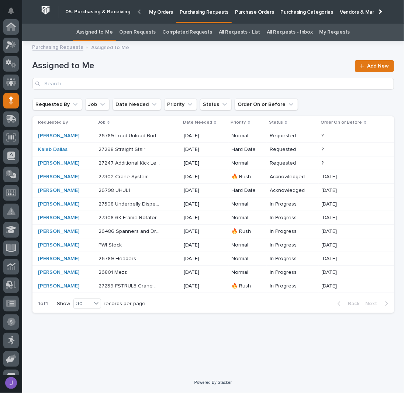
scroll to position [74, 0]
click at [143, 59] on div "Assigned to Me Add New" at bounding box center [213, 71] width 362 height 53
click at [157, 70] on h1 "Assigned to Me" at bounding box center [191, 66] width 318 height 11
click at [175, 56] on div "Assigned to Me Add New" at bounding box center [213, 71] width 362 height 53
click at [159, 175] on p at bounding box center [130, 177] width 62 height 6
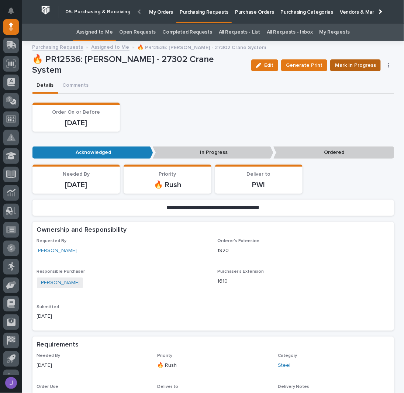
click at [349, 65] on span "Mark In Progress" at bounding box center [355, 65] width 41 height 9
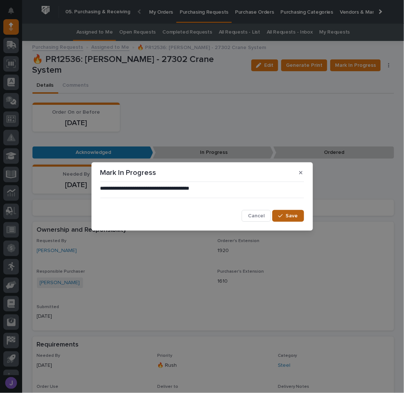
click at [287, 216] on span "Save" at bounding box center [292, 216] width 12 height 7
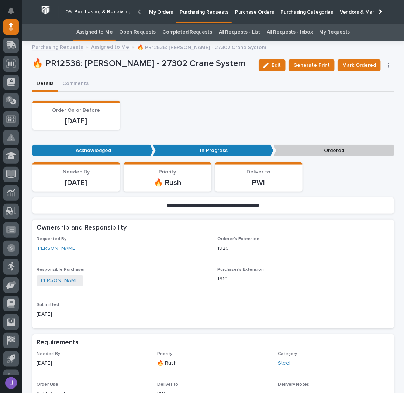
click at [106, 31] on link "Assigned to Me" at bounding box center [94, 32] width 37 height 17
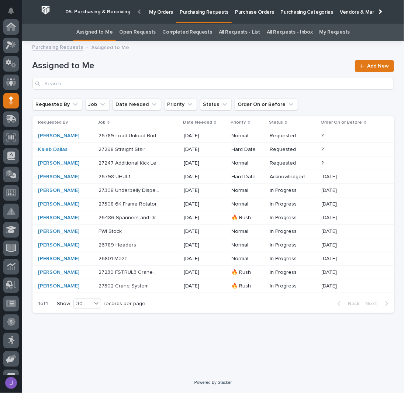
scroll to position [74, 0]
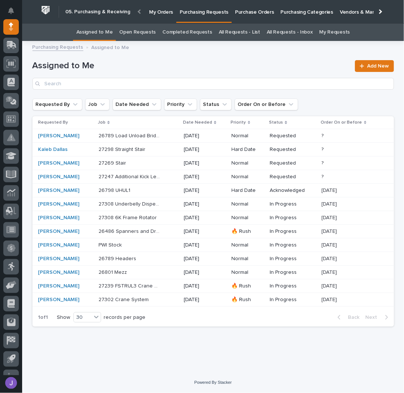
click at [145, 165] on p at bounding box center [130, 163] width 62 height 6
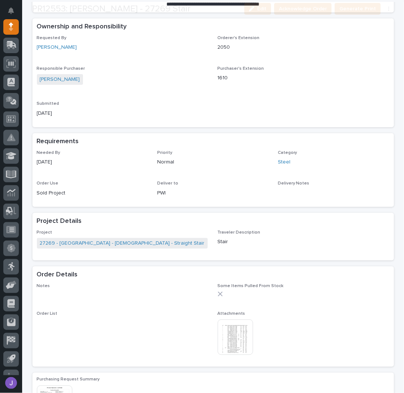
scroll to position [197, 0]
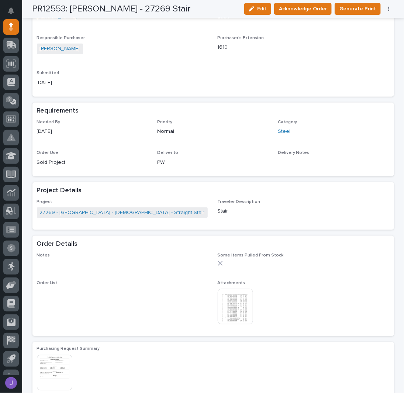
click at [239, 313] on img at bounding box center [235, 306] width 35 height 35
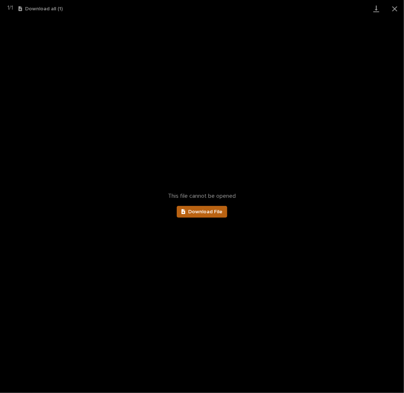
click at [212, 213] on span "Download File" at bounding box center [205, 211] width 34 height 5
click at [392, 8] on button "Close gallery" at bounding box center [395, 8] width 18 height 17
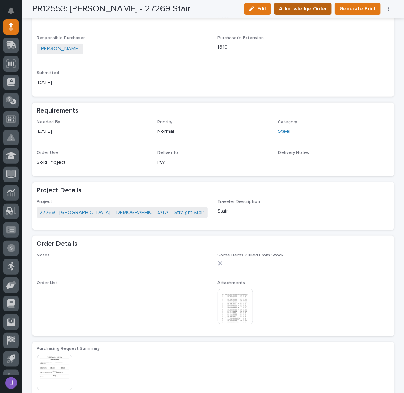
click at [312, 7] on span "Acknowledge Order" at bounding box center [303, 8] width 48 height 9
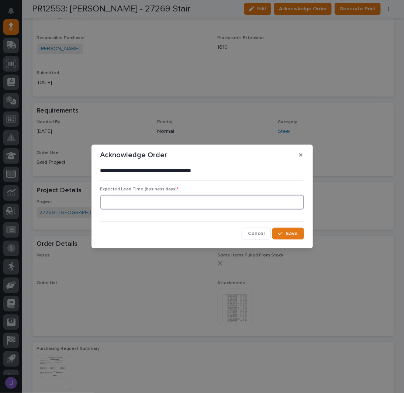
click at [145, 195] on input at bounding box center [202, 202] width 204 height 15
type input "0"
click at [281, 235] on icon "button" at bounding box center [280, 233] width 4 height 5
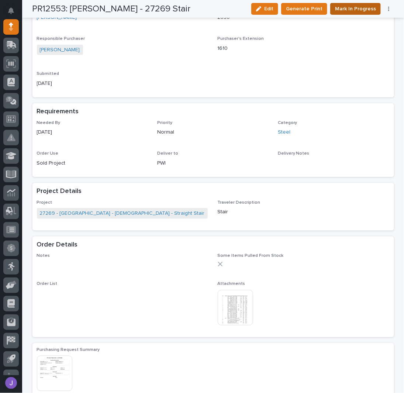
click at [365, 10] on span "Mark In Progress" at bounding box center [355, 8] width 41 height 9
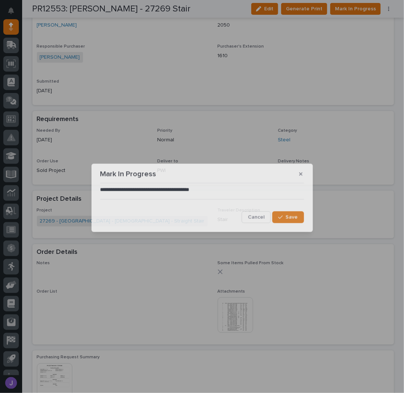
scroll to position [264, 0]
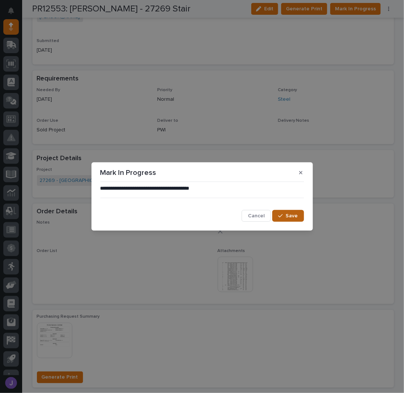
click at [299, 216] on button "Save" at bounding box center [287, 216] width 31 height 12
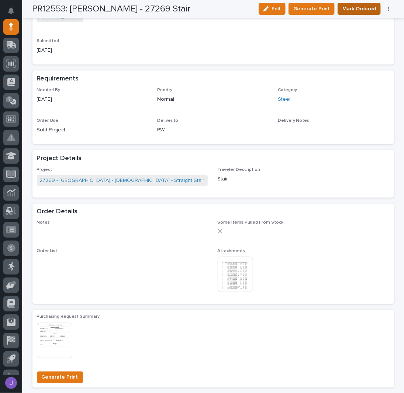
click at [355, 9] on span "Mark Ordered" at bounding box center [359, 8] width 34 height 9
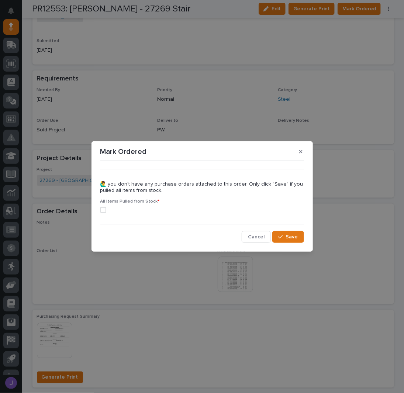
click at [104, 210] on span at bounding box center [103, 210] width 6 height 6
click at [286, 236] on div "button" at bounding box center [281, 236] width 7 height 5
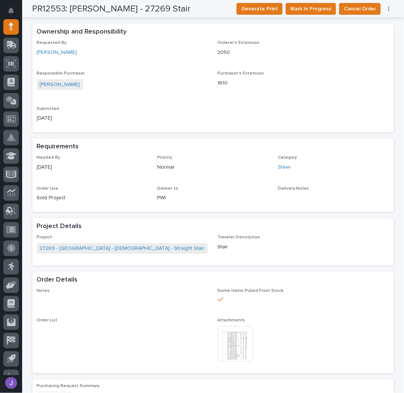
scroll to position [0, 0]
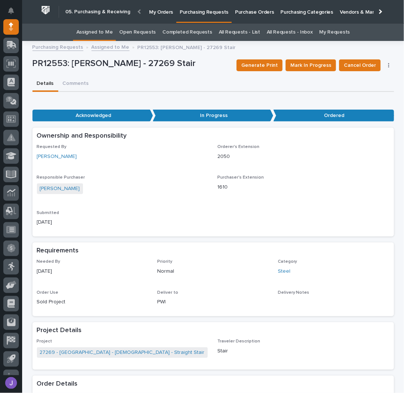
click at [107, 32] on link "Assigned to Me" at bounding box center [94, 32] width 37 height 17
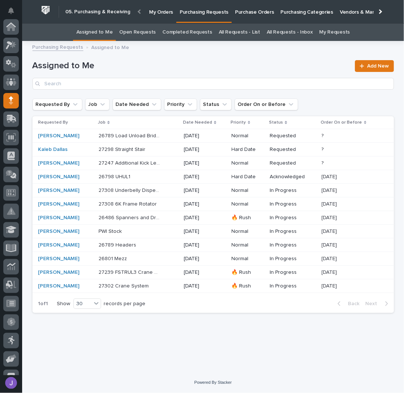
scroll to position [74, 0]
click at [72, 148] on div "Kaleb Dallas" at bounding box center [65, 149] width 55 height 6
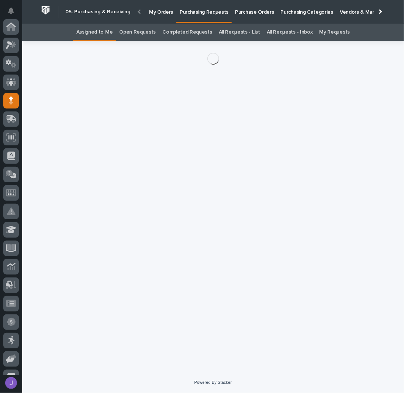
scroll to position [74, 0]
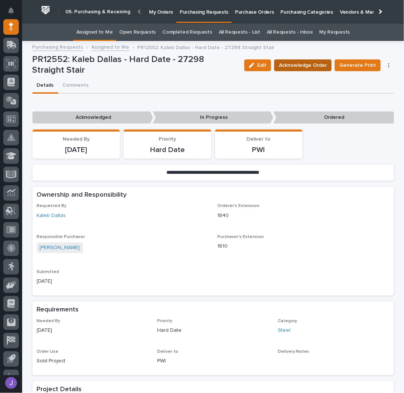
click at [294, 63] on span "Acknowledge Order" at bounding box center [303, 65] width 48 height 9
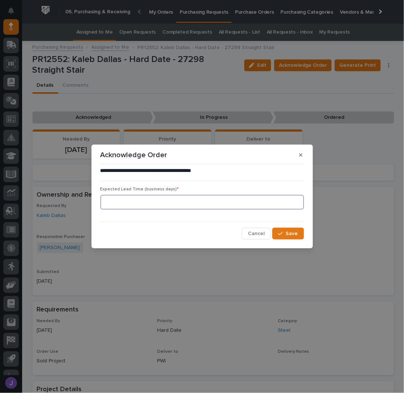
click at [159, 200] on input at bounding box center [202, 202] width 204 height 15
type input "0"
click at [288, 228] on button "Save" at bounding box center [287, 234] width 31 height 12
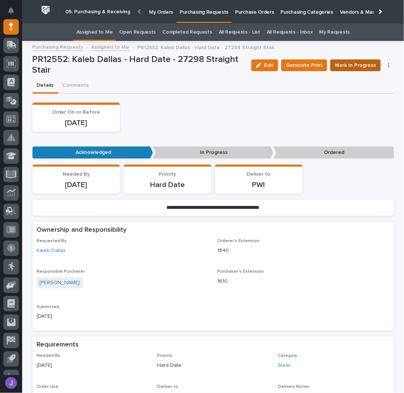
click at [342, 68] on span "Mark In Progress" at bounding box center [355, 65] width 41 height 9
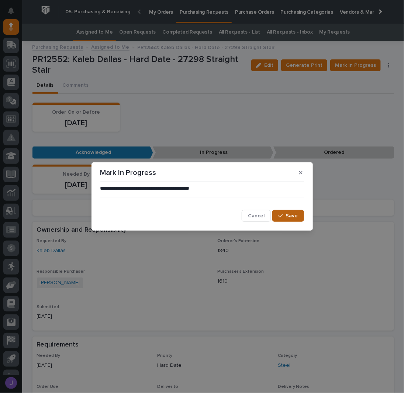
click at [283, 213] on button "Save" at bounding box center [287, 216] width 31 height 12
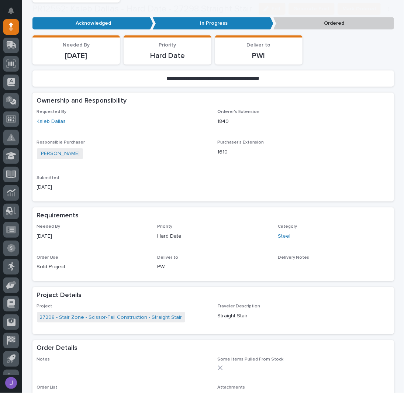
scroll to position [197, 0]
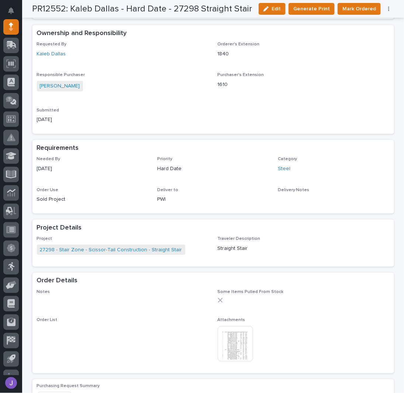
click at [237, 344] on img at bounding box center [235, 343] width 35 height 35
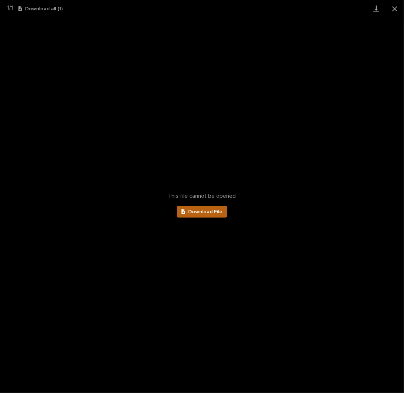
click at [209, 213] on span "Download File" at bounding box center [205, 211] width 34 height 5
click at [396, 10] on button "Close gallery" at bounding box center [395, 8] width 18 height 17
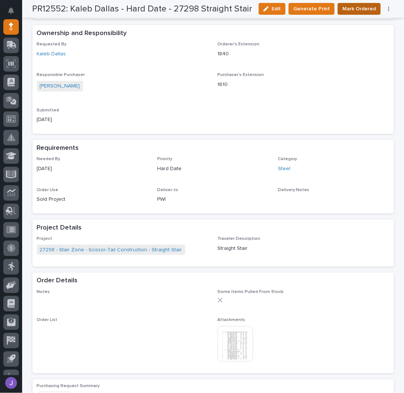
click at [353, 9] on span "Mark Ordered" at bounding box center [359, 8] width 34 height 9
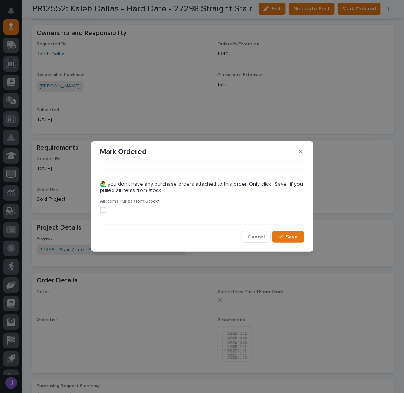
click at [105, 211] on span at bounding box center [103, 210] width 6 height 6
click at [294, 238] on span "Save" at bounding box center [292, 237] width 12 height 7
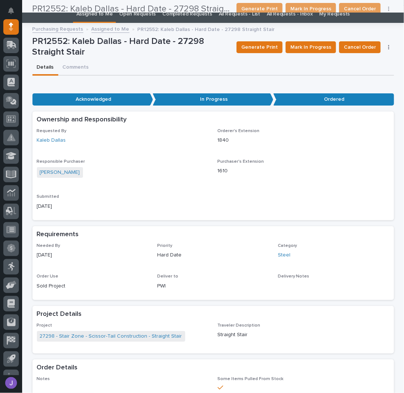
scroll to position [0, 0]
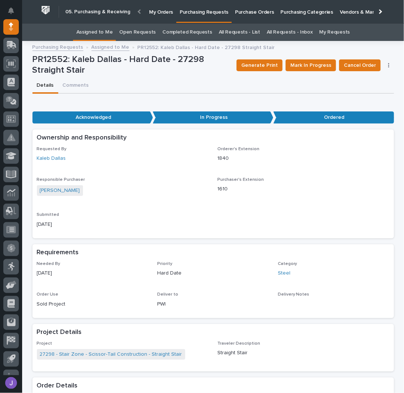
click at [92, 33] on link "Assigned to Me" at bounding box center [94, 32] width 37 height 17
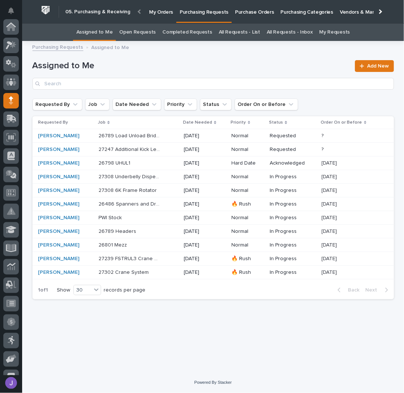
scroll to position [74, 0]
click at [108, 34] on link "Assigned to Me" at bounding box center [94, 32] width 37 height 17
click at [168, 54] on div "Assigned to Me Add New" at bounding box center [213, 71] width 362 height 53
